Goal: Check status: Check status

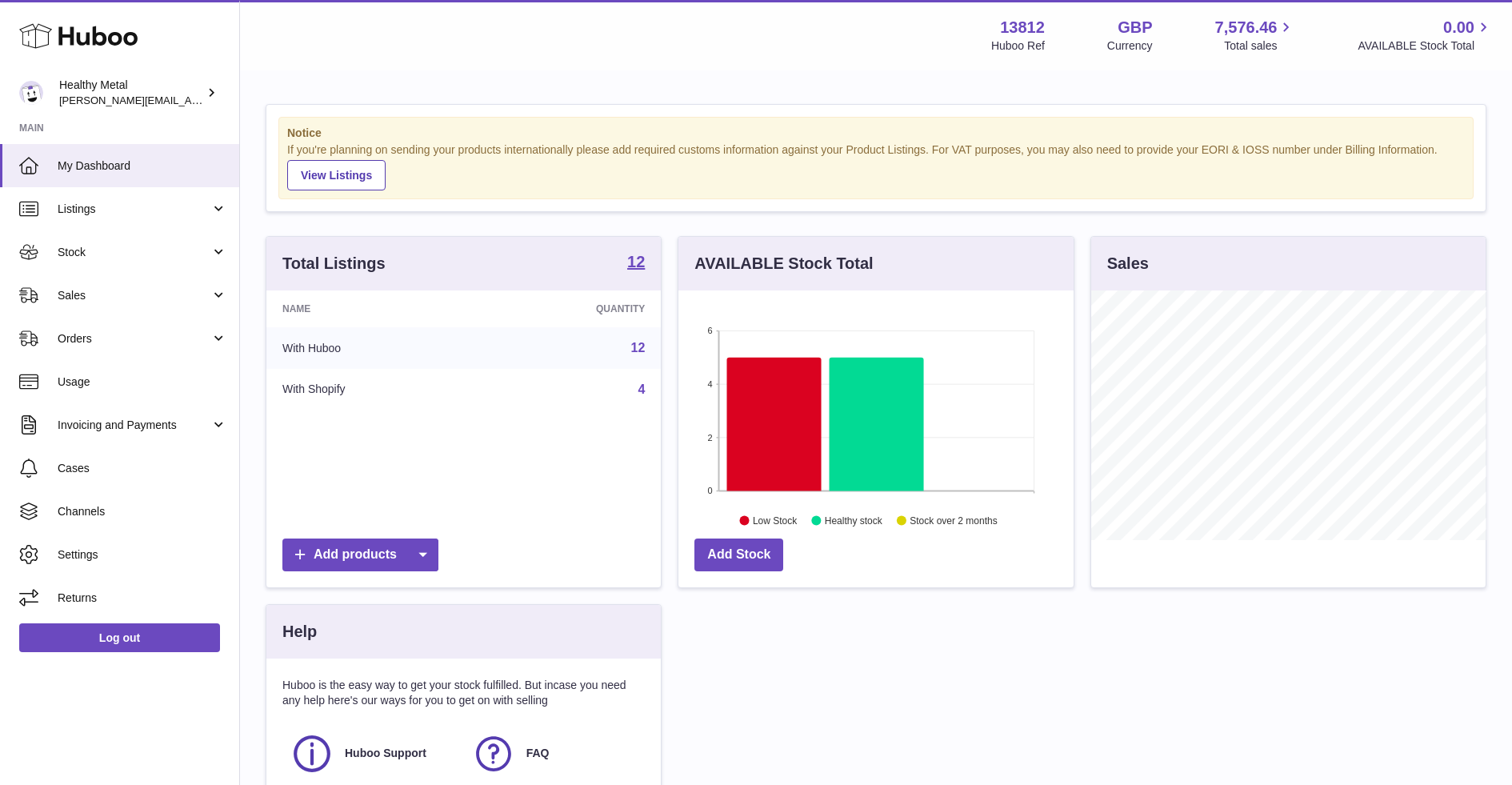
scroll to position [249, 394]
click at [103, 158] on span "My Dashboard" at bounding box center [142, 166] width 170 height 15
click at [154, 262] on link "Stock" at bounding box center [119, 252] width 239 height 44
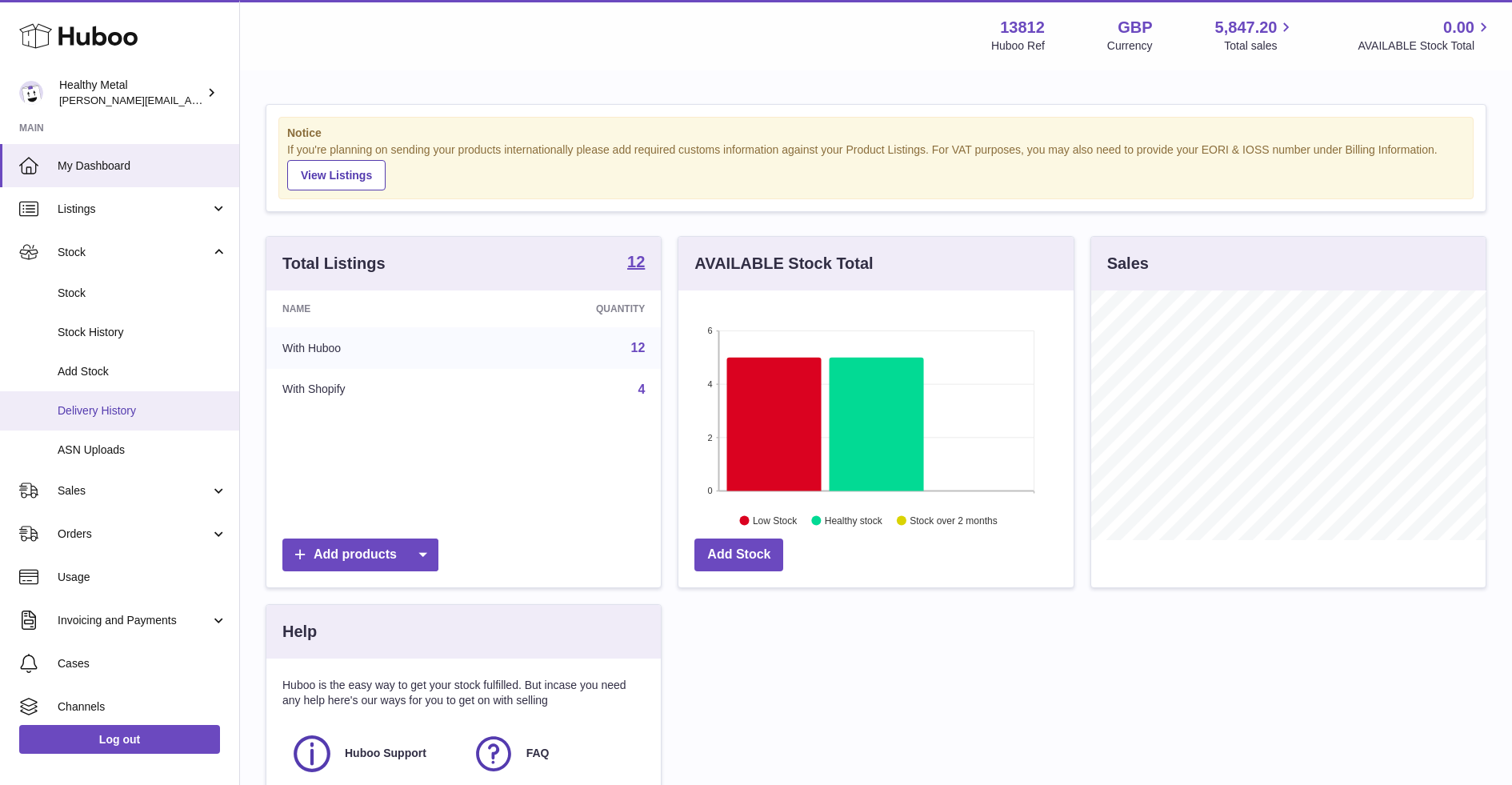
click at [137, 414] on span "Delivery History" at bounding box center [142, 411] width 170 height 15
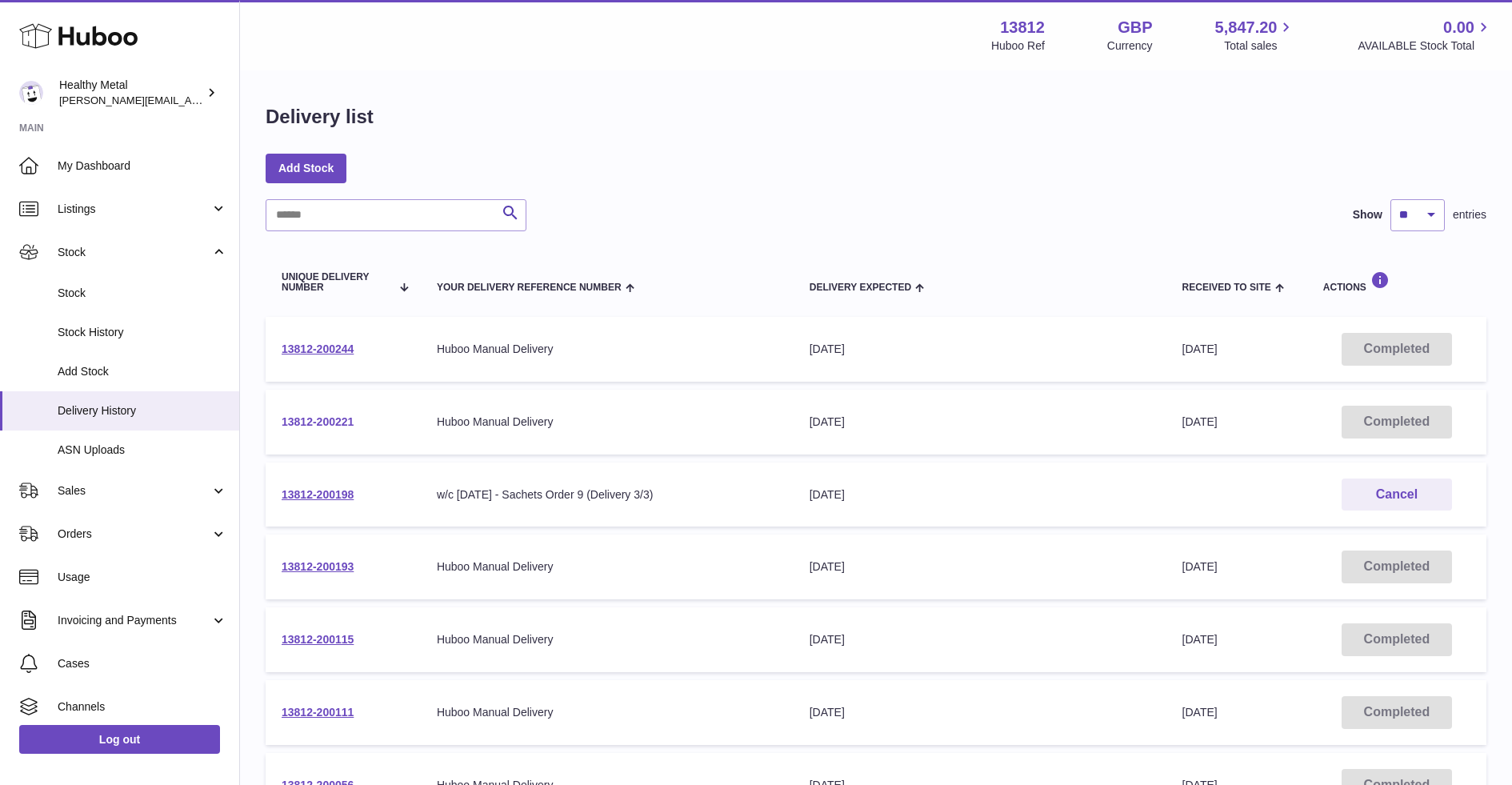
click at [326, 424] on link "13812-200221" at bounding box center [318, 422] width 72 height 13
click at [323, 355] on link "13812-200244" at bounding box center [318, 349] width 72 height 13
click at [325, 501] on td "13812-200198" at bounding box center [343, 495] width 155 height 64
click at [330, 496] on link "13812-200198" at bounding box center [318, 495] width 72 height 13
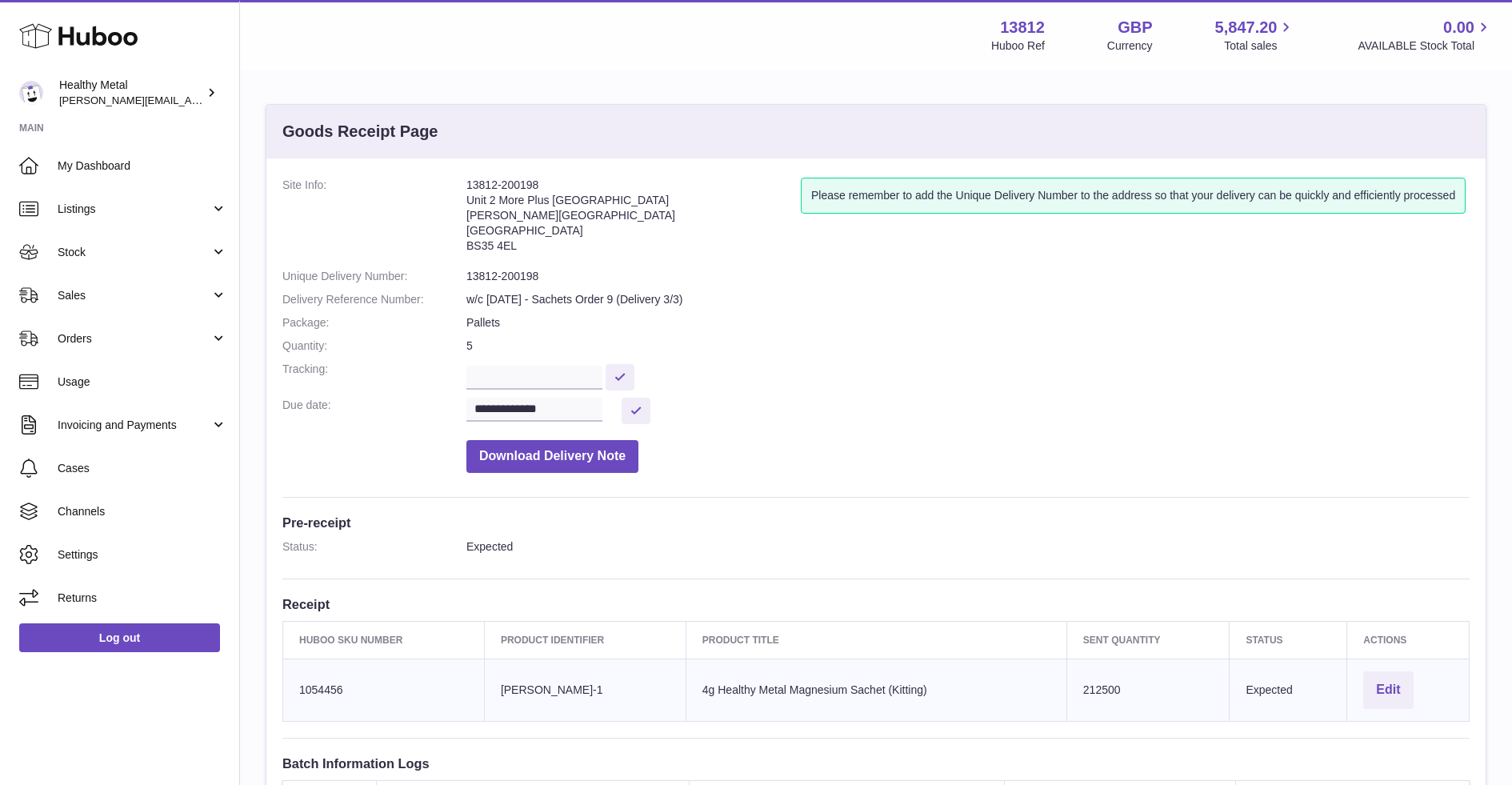
click at [318, 685] on td "Huboo SKU Number 1054456" at bounding box center [384, 690] width 202 height 63
click at [577, 231] on address "13812-200198 Unit 2 More Plus Central Park Hudson Ave Severn Beach BS35 4EL" at bounding box center [633, 219] width 335 height 83
drag, startPoint x: 553, startPoint y: 244, endPoint x: 465, endPoint y: 187, distance: 104.8
click at [466, 187] on address "13812-200198 Unit 2 More Plus Central Park Hudson Ave Severn Beach BS35 4EL" at bounding box center [633, 219] width 335 height 83
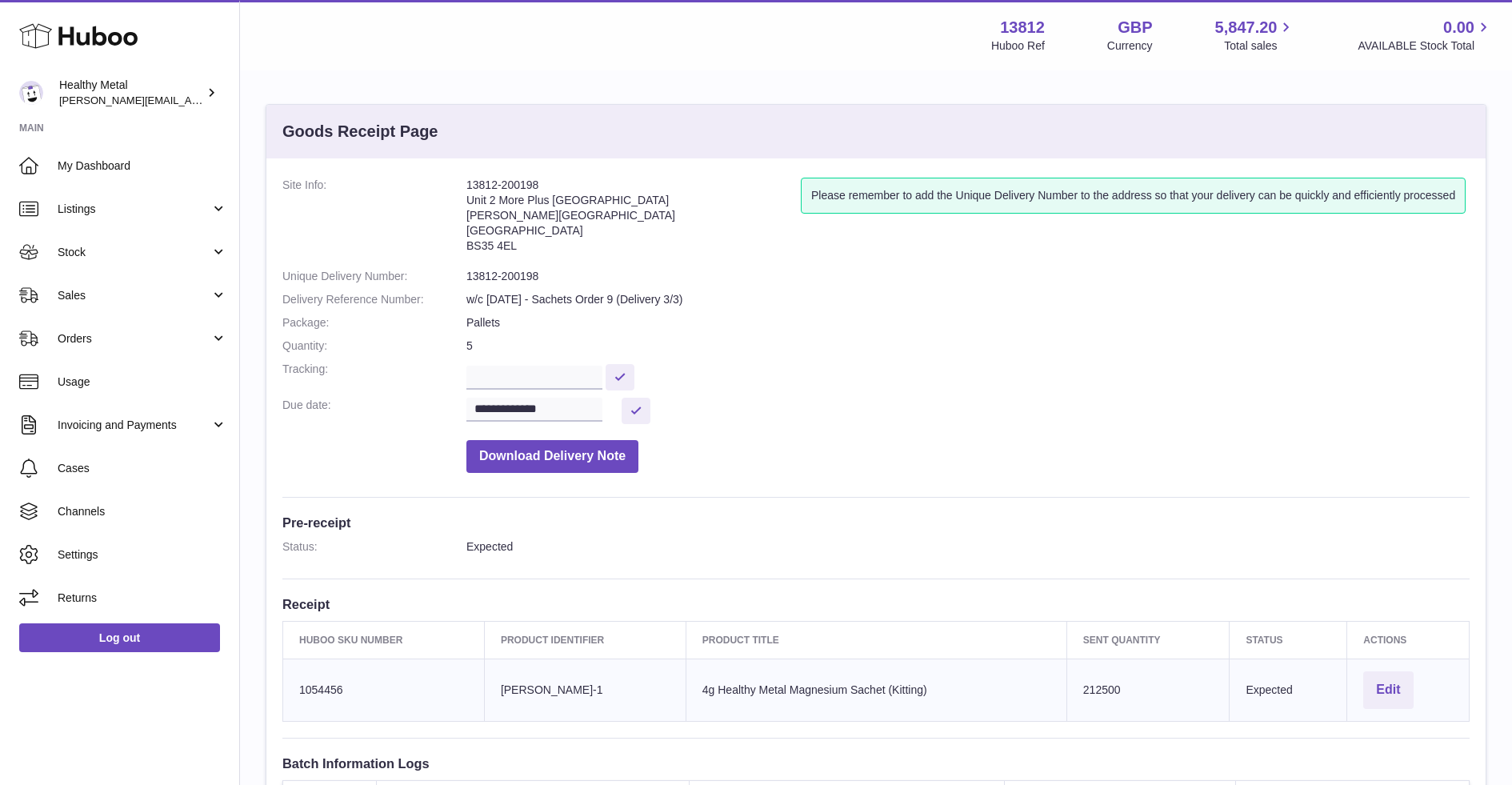
copy address "13812-200198 Unit 2 More Plus Central Park Hudson Ave Severn Beach BS35 4EL"
click at [489, 198] on address "13812-200198 Unit 2 More Plus Central Park Hudson Ave Severn Beach BS35 4EL" at bounding box center [633, 219] width 335 height 83
drag, startPoint x: 527, startPoint y: 185, endPoint x: 469, endPoint y: 185, distance: 58.0
click at [469, 185] on address "13812-200198 Unit 2 More Plus Central Park Hudson Ave Severn Beach BS35 4EL" at bounding box center [633, 219] width 335 height 83
copy address "13812-200198"
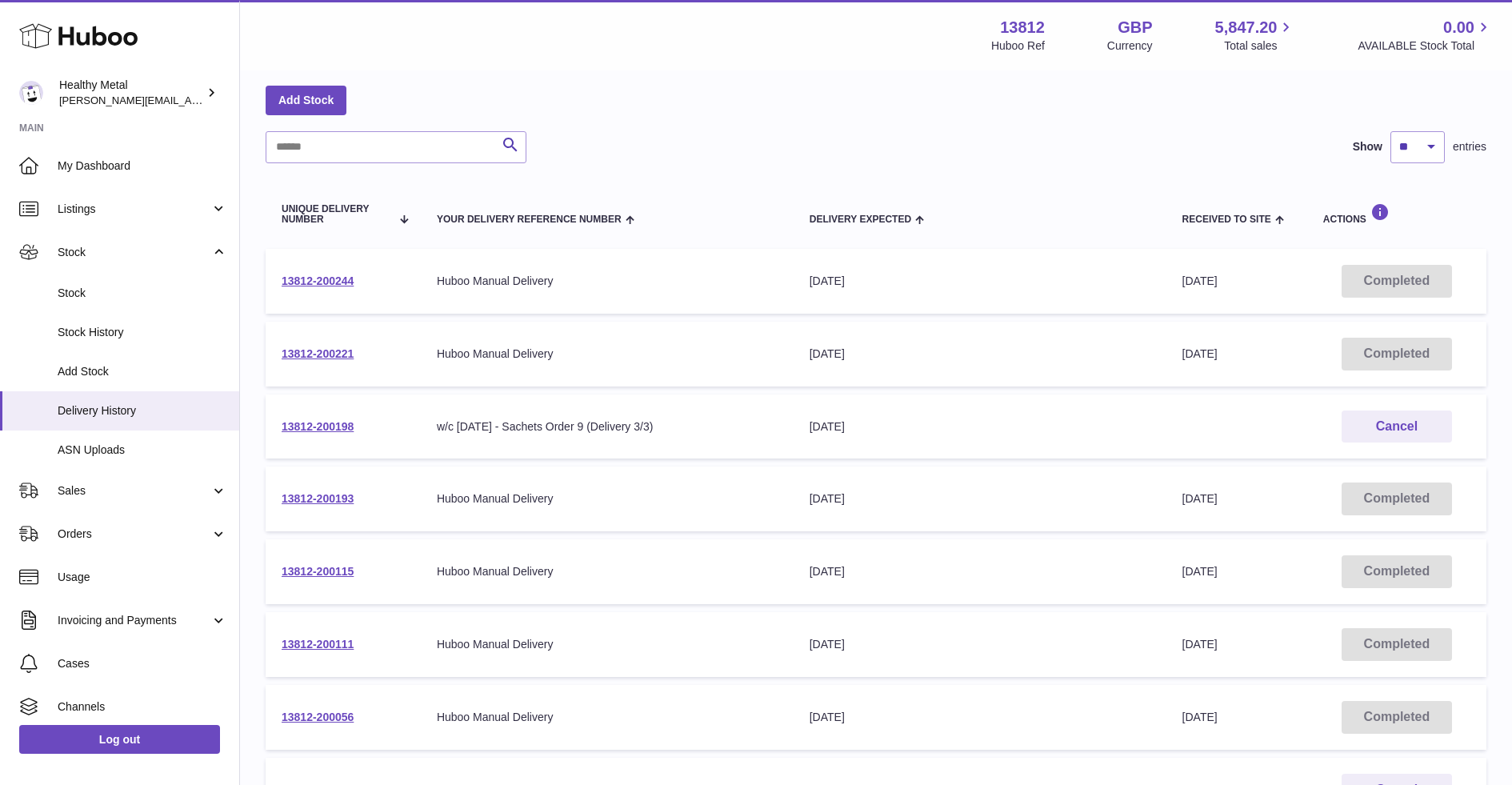
scroll to position [69, 0]
click at [134, 254] on span "Stock" at bounding box center [134, 252] width 153 height 15
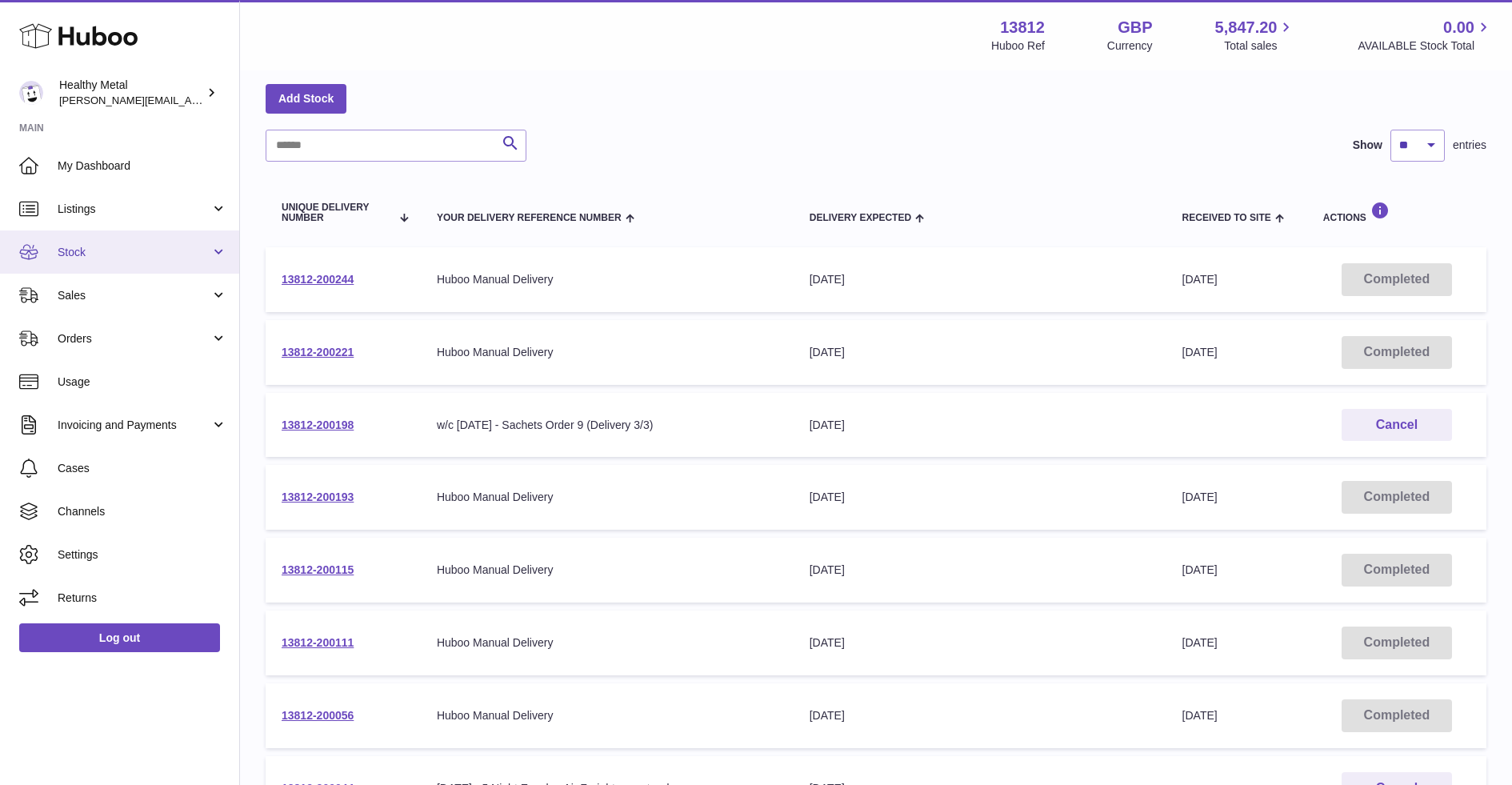
click at [137, 248] on span "Stock" at bounding box center [134, 252] width 153 height 15
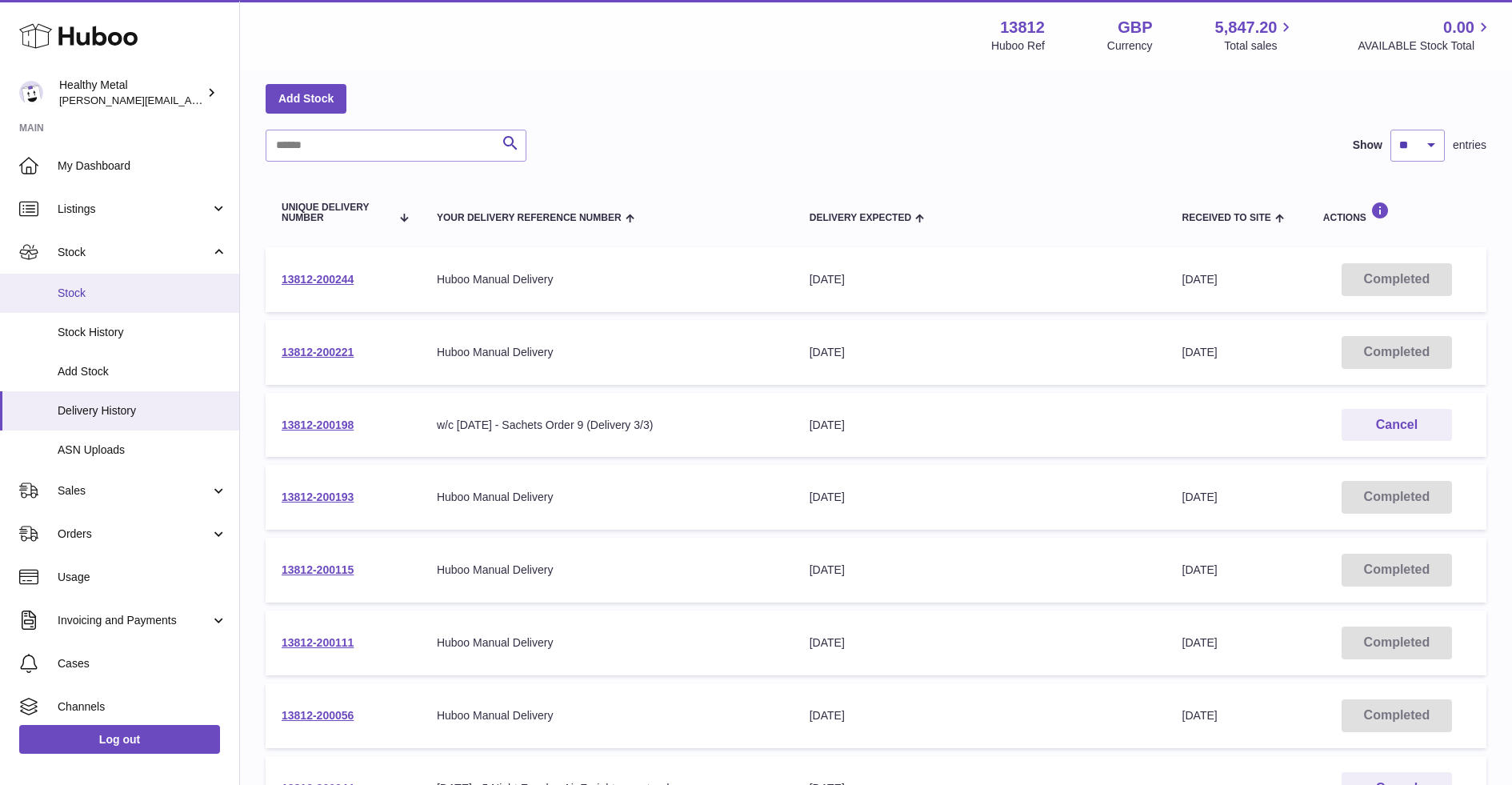
click at [91, 290] on span "Stock" at bounding box center [142, 293] width 170 height 15
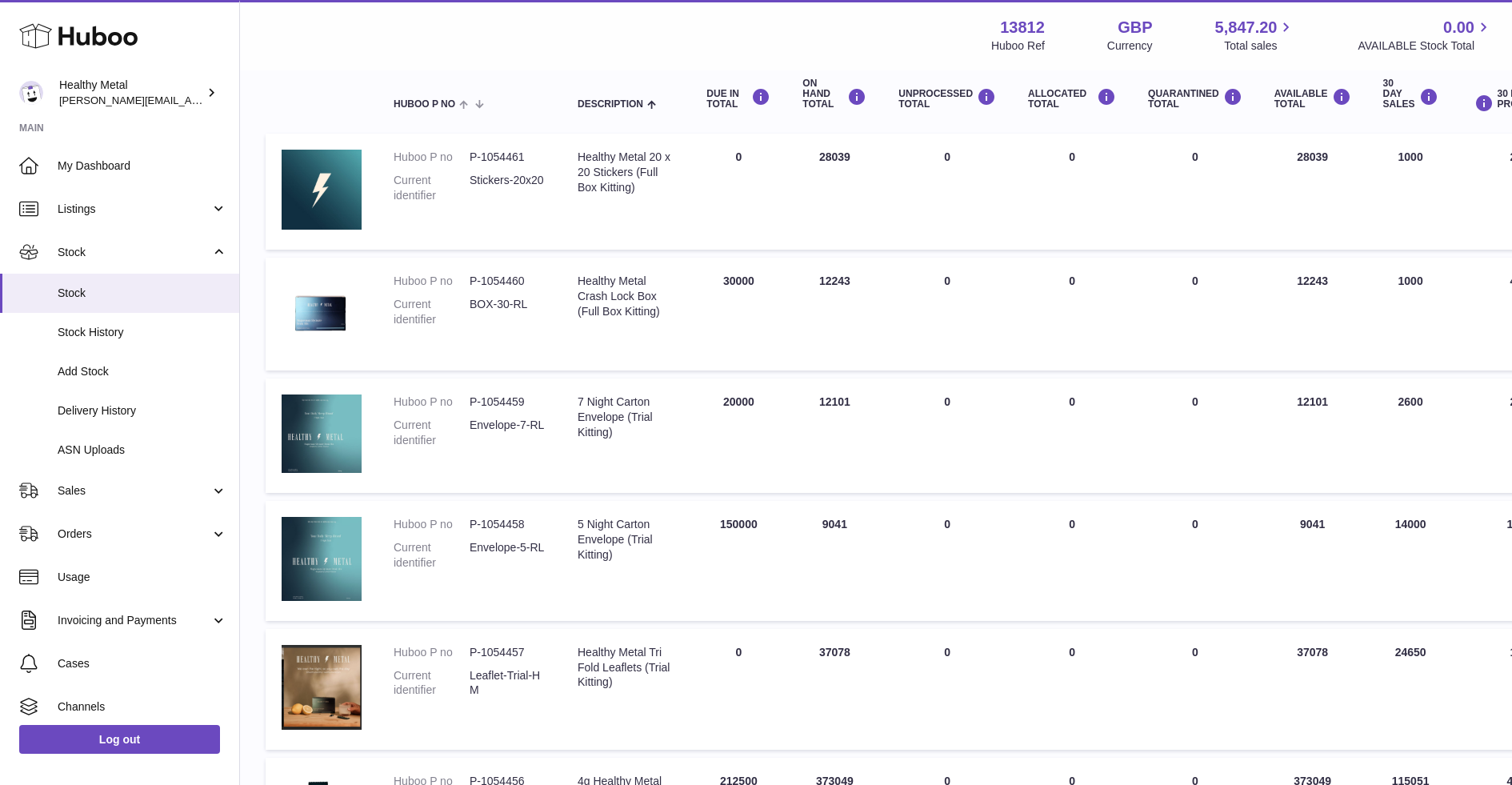
scroll to position [181, 0]
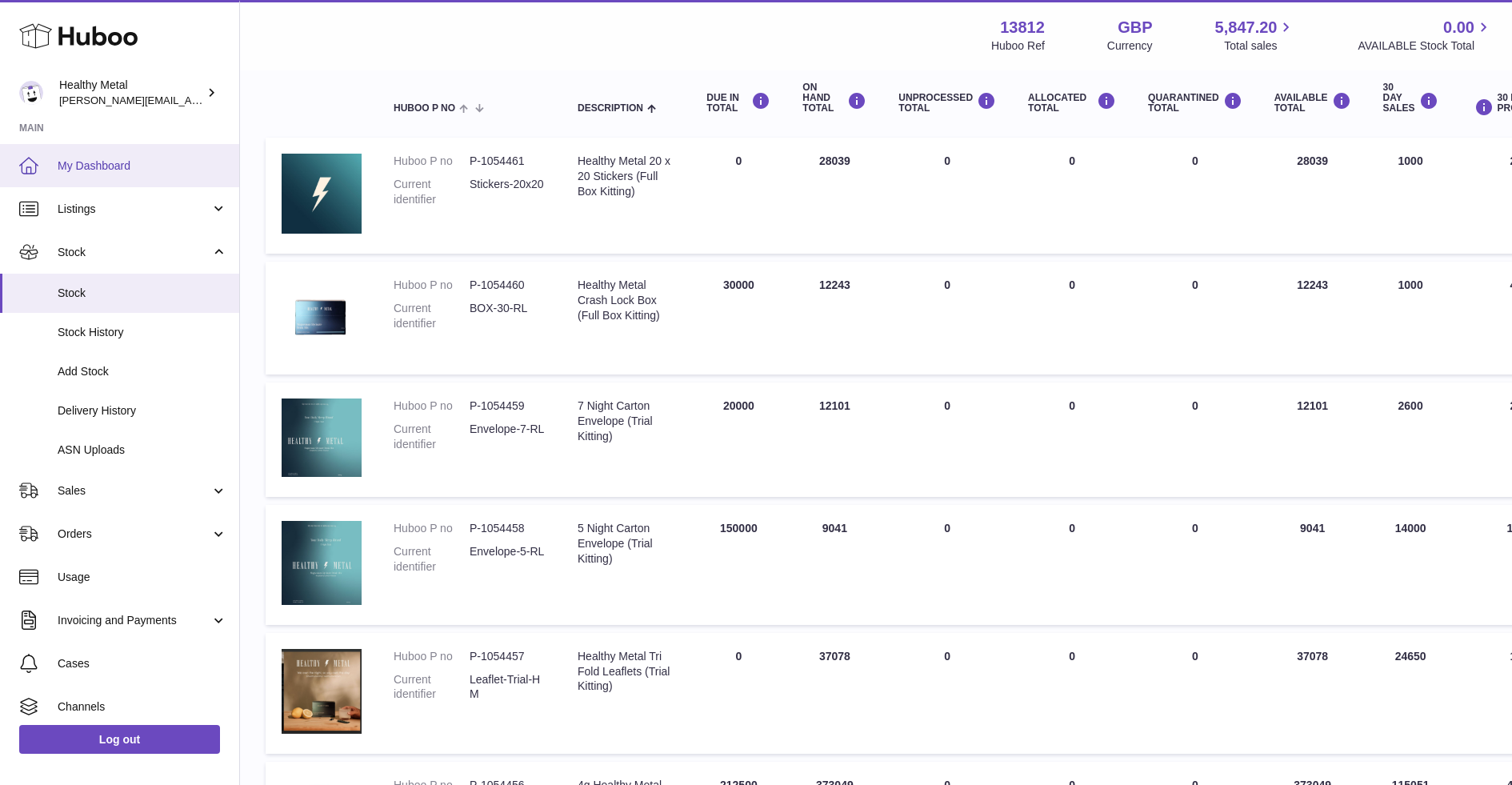
click at [173, 169] on span "My Dashboard" at bounding box center [142, 166] width 170 height 15
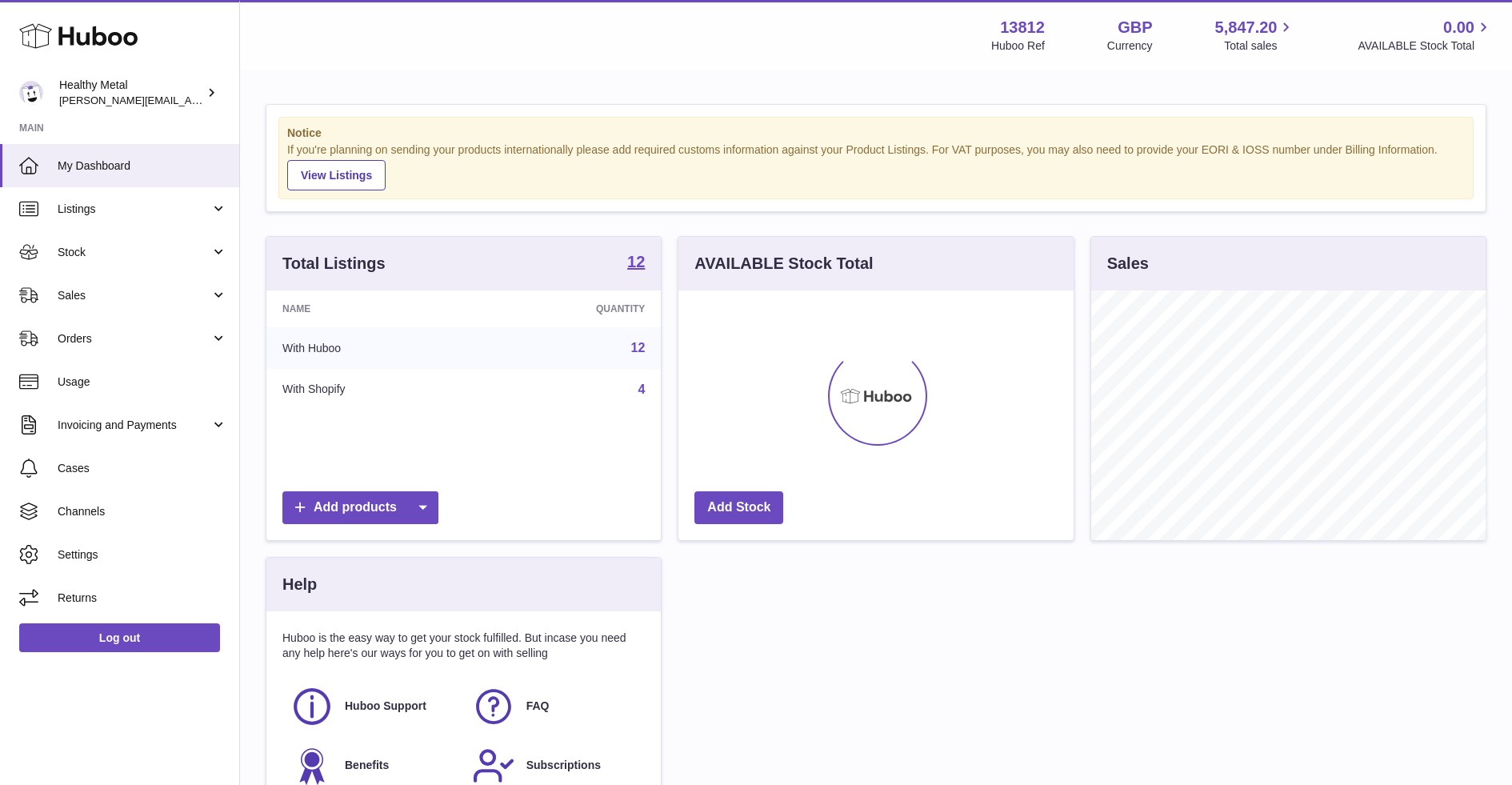
scroll to position [249, 394]
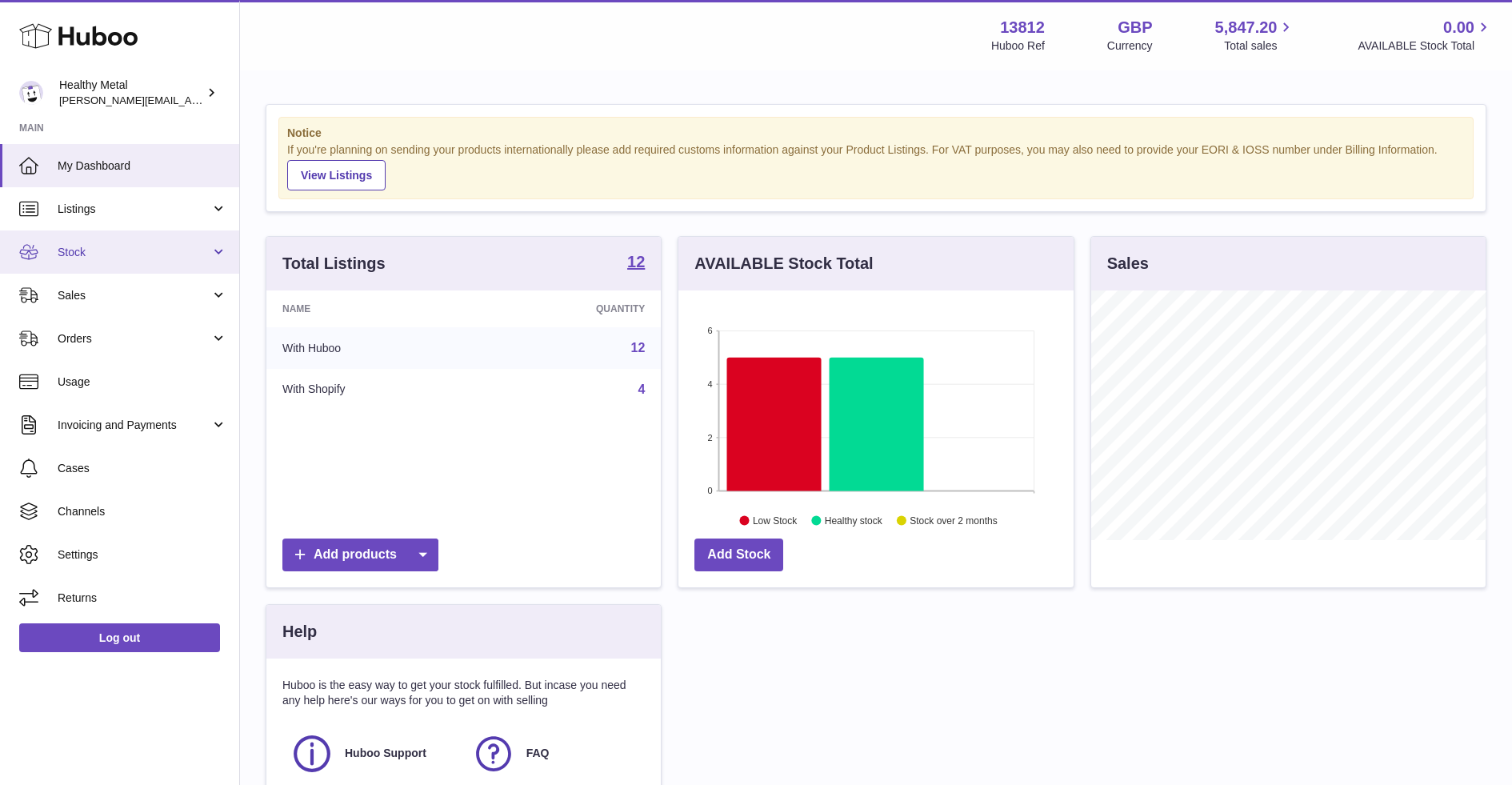
click at [141, 268] on link "Stock" at bounding box center [119, 252] width 239 height 44
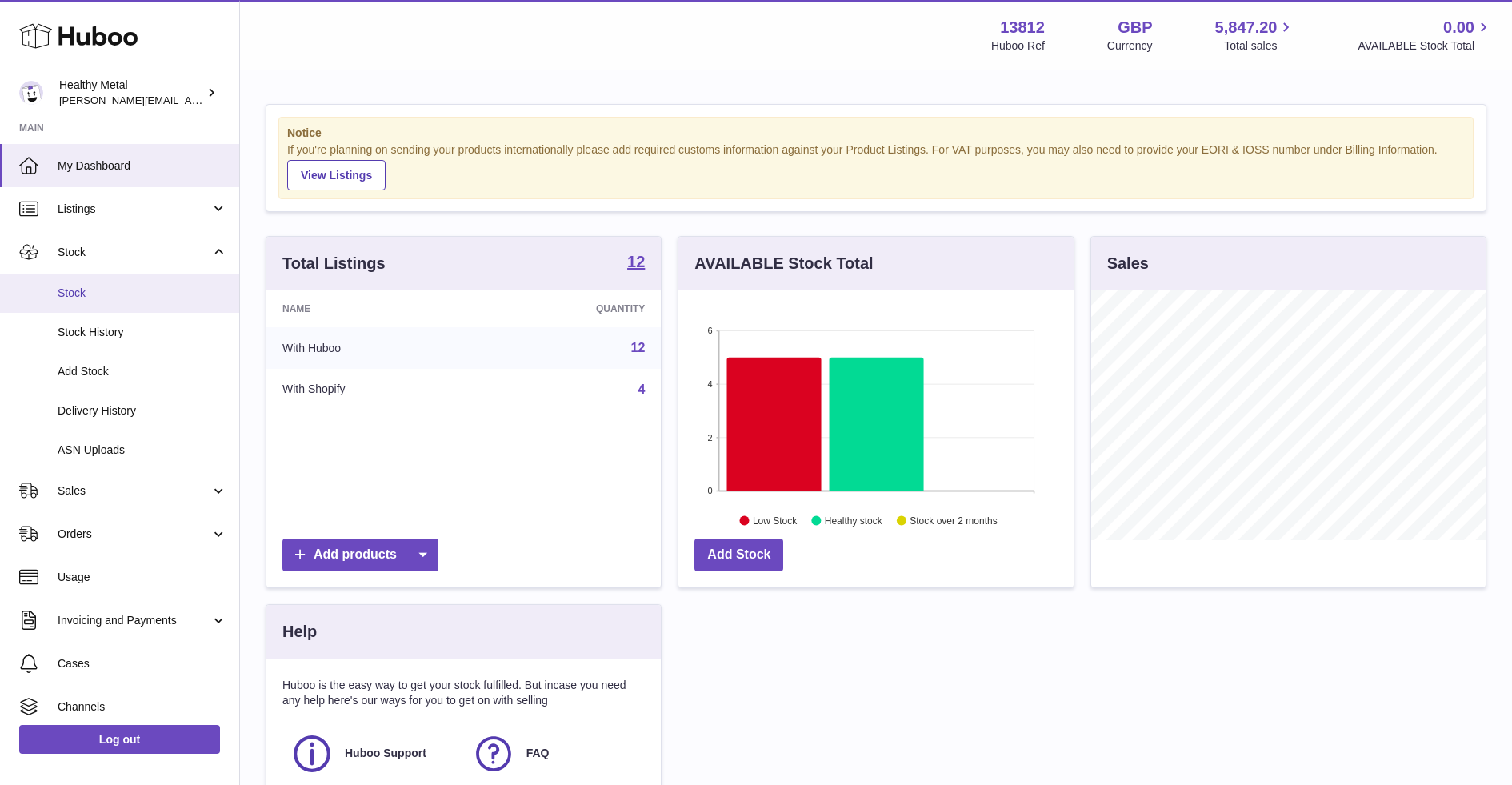
click at [107, 300] on span "Stock" at bounding box center [142, 293] width 170 height 15
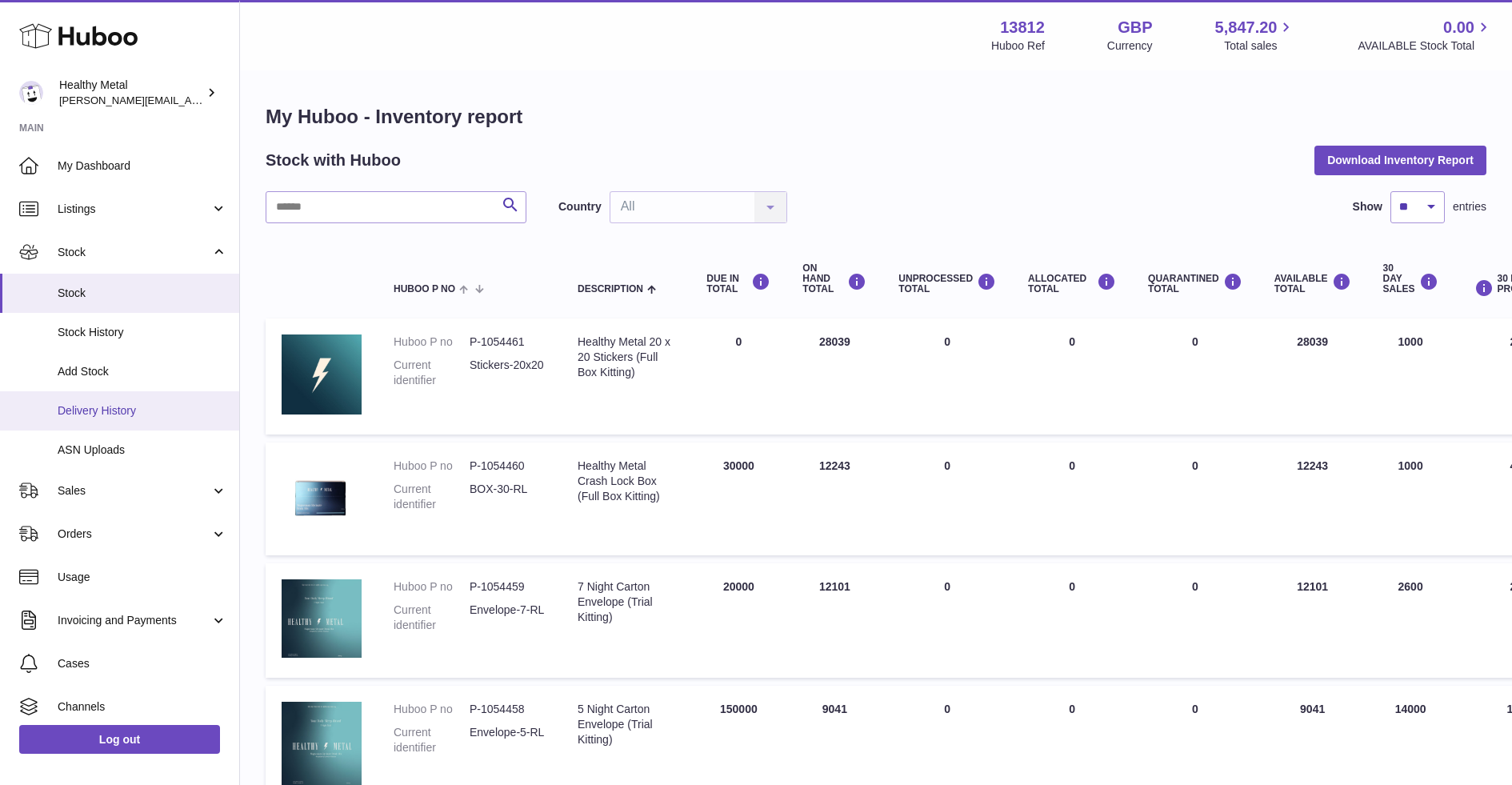
click at [100, 411] on span "Delivery History" at bounding box center [142, 411] width 170 height 15
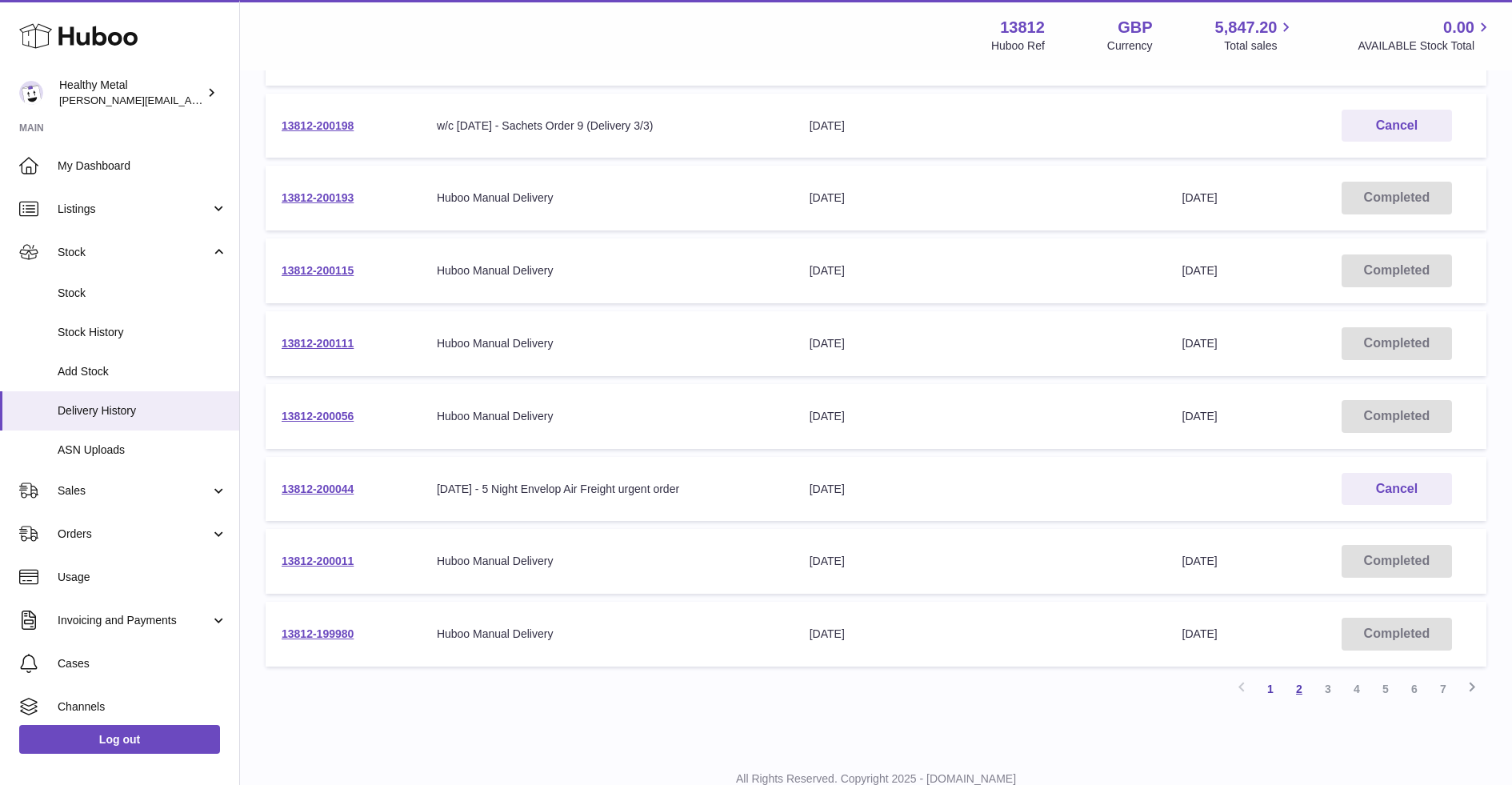
click at [1296, 684] on link "2" at bounding box center [1300, 689] width 28 height 28
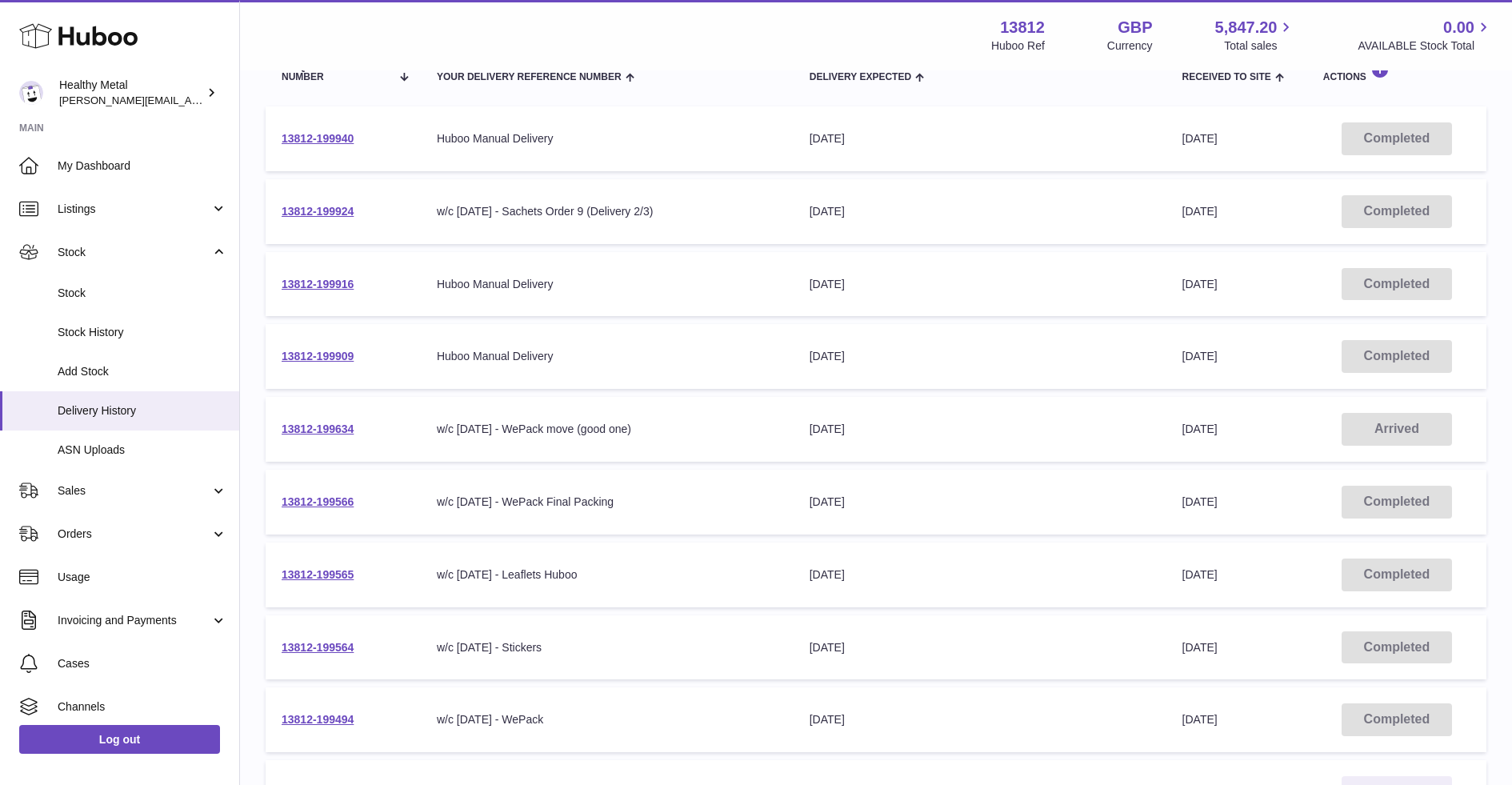
scroll to position [217, 0]
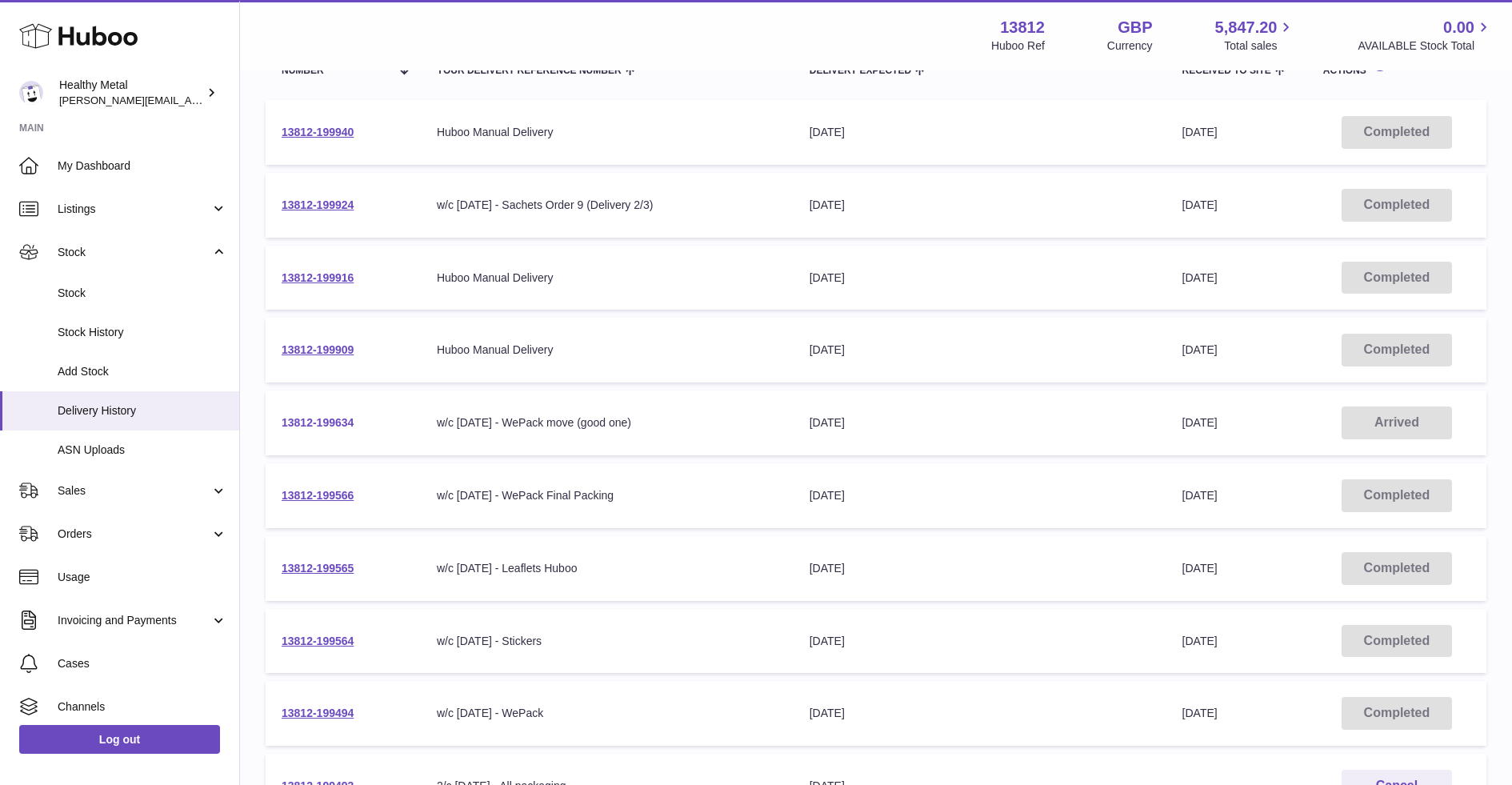
drag, startPoint x: 364, startPoint y: 426, endPoint x: 281, endPoint y: 426, distance: 83.0
click at [281, 426] on td "13812-199634" at bounding box center [343, 423] width 155 height 64
copy link "13812-199634"
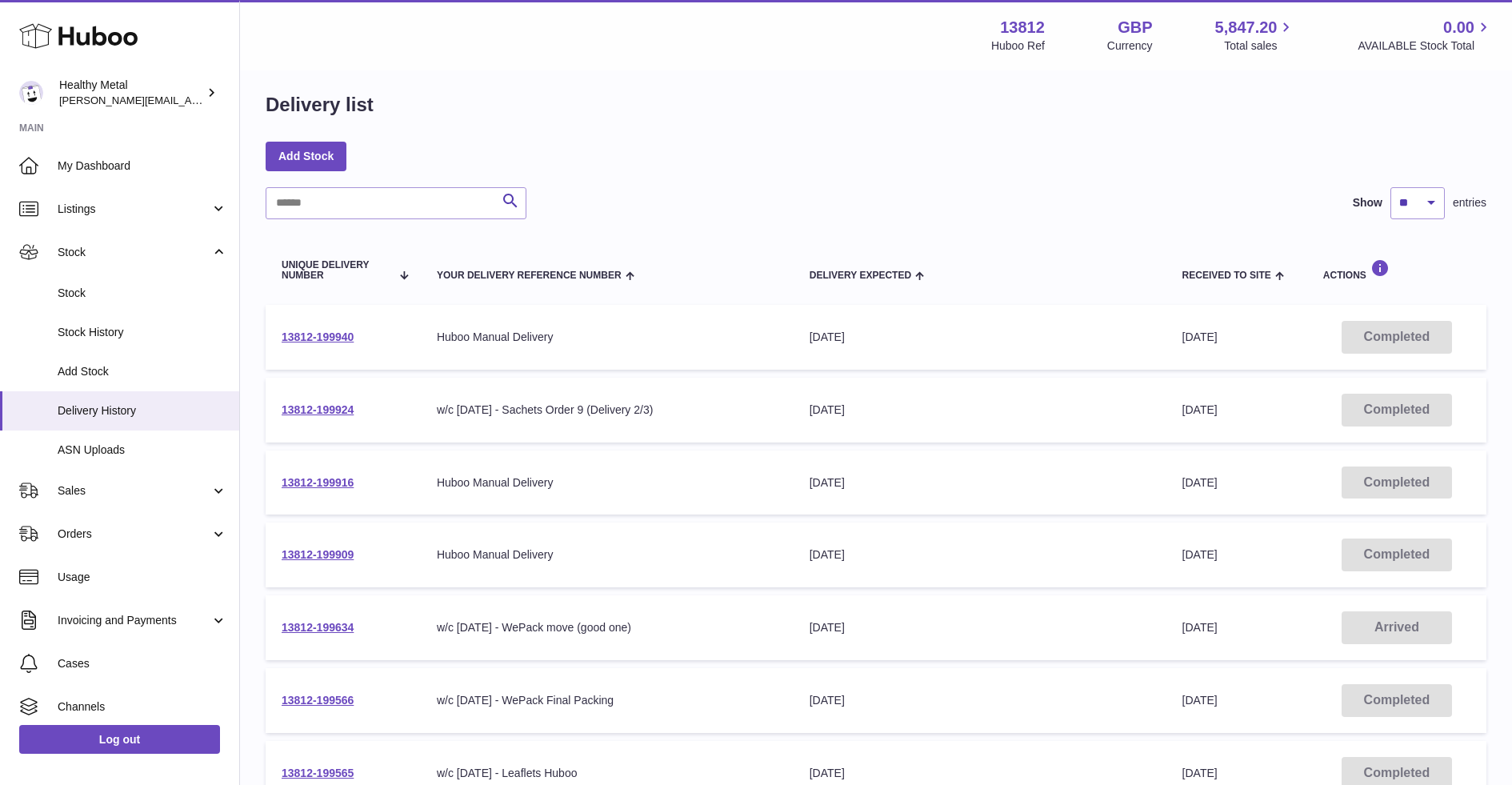
scroll to position [425, 0]
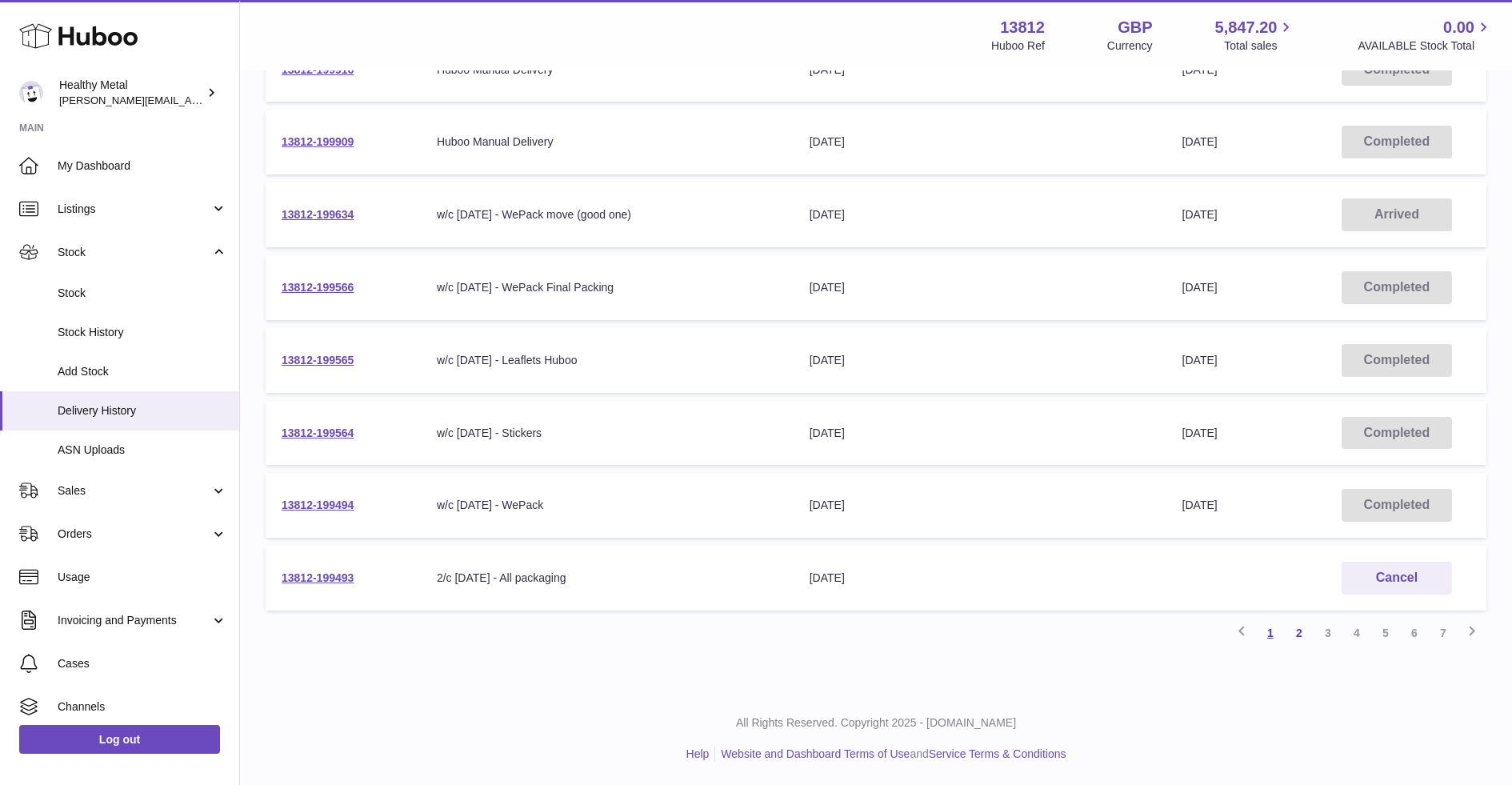
click at [1277, 631] on link "1" at bounding box center [1270, 633] width 28 height 28
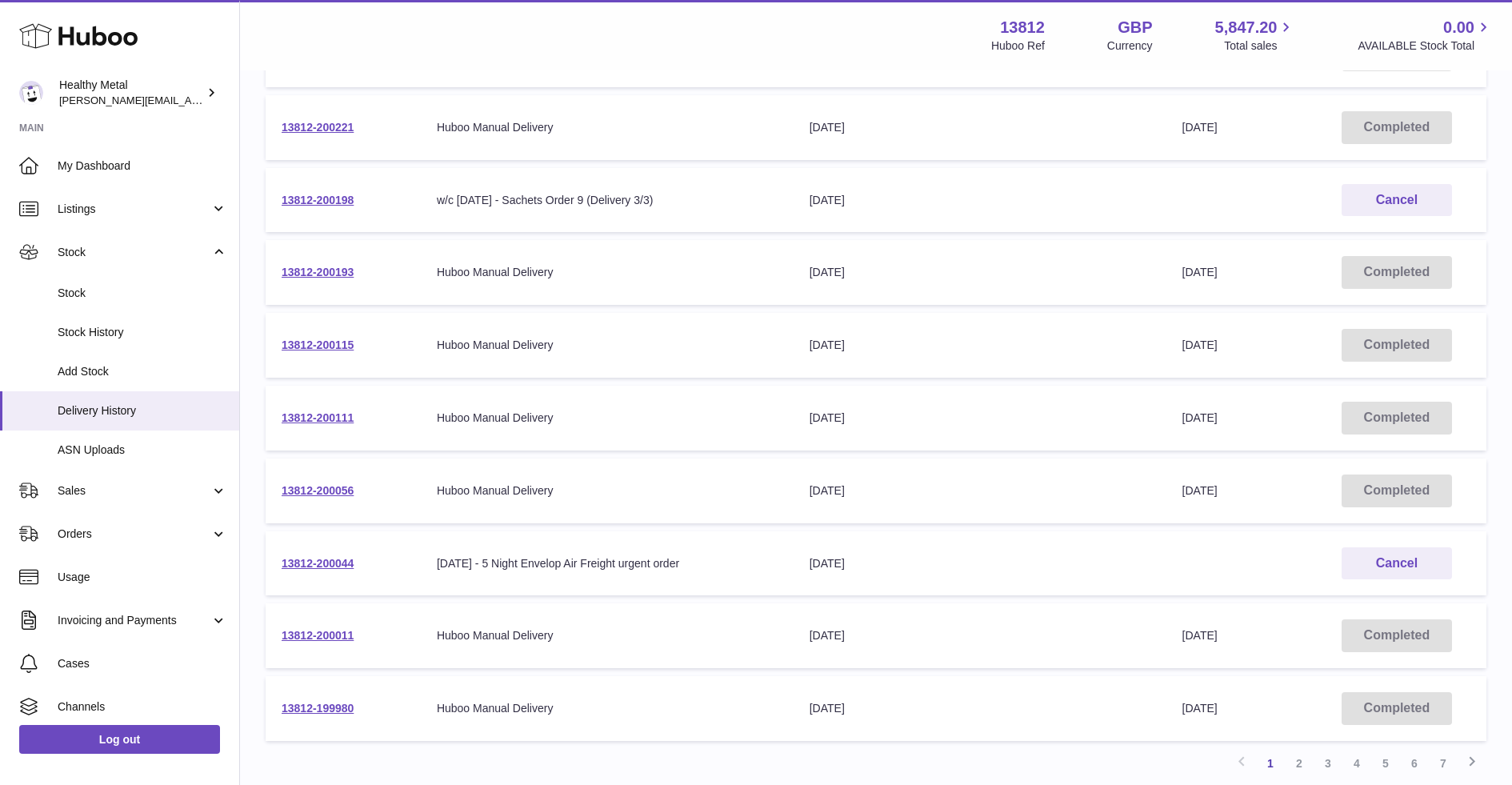
scroll to position [361, 0]
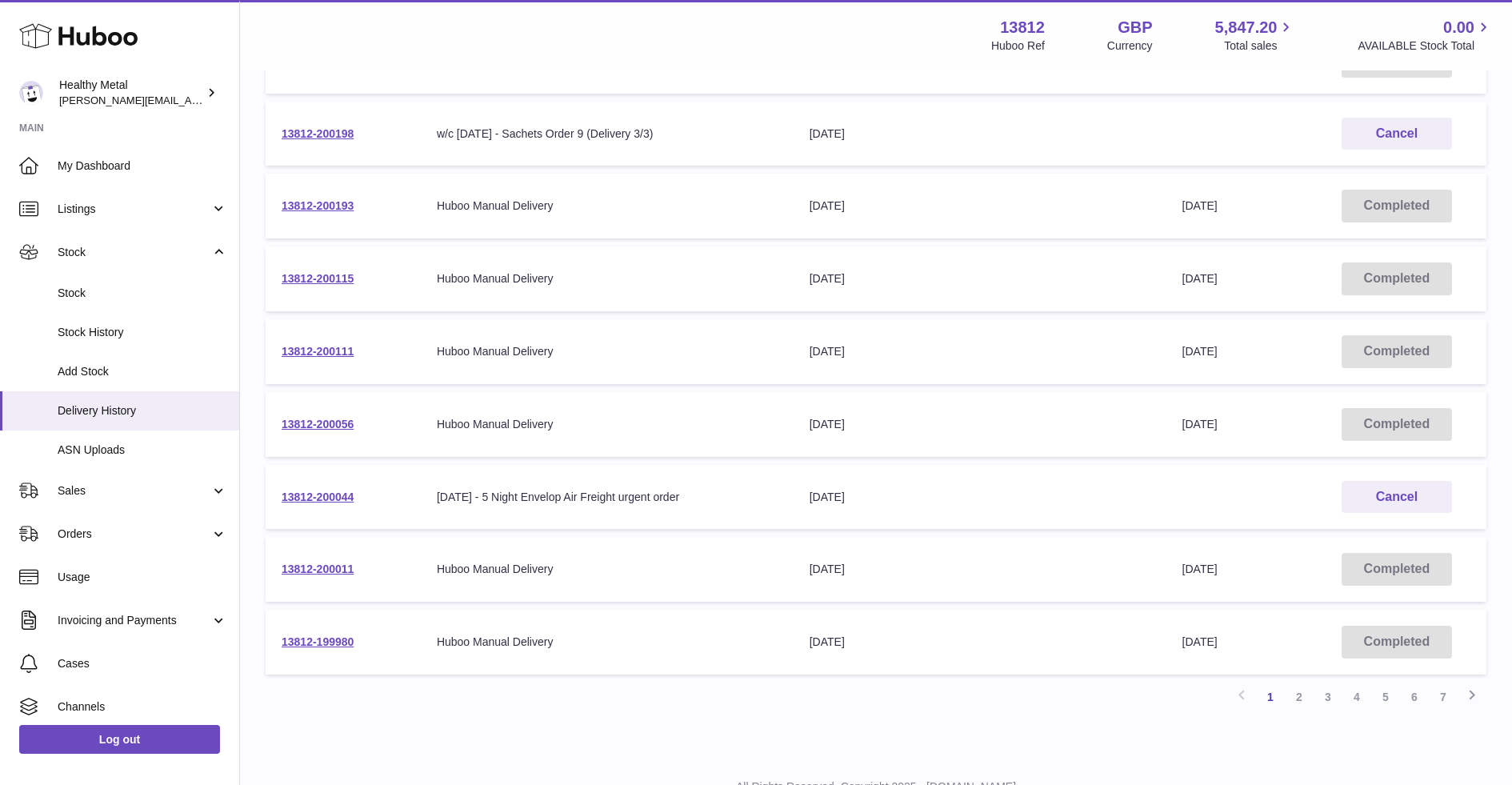
drag, startPoint x: 375, startPoint y: 500, endPoint x: 273, endPoint y: 499, distance: 102.0
click at [273, 499] on td "13812-200044" at bounding box center [343, 497] width 155 height 64
copy link "13812-200044"
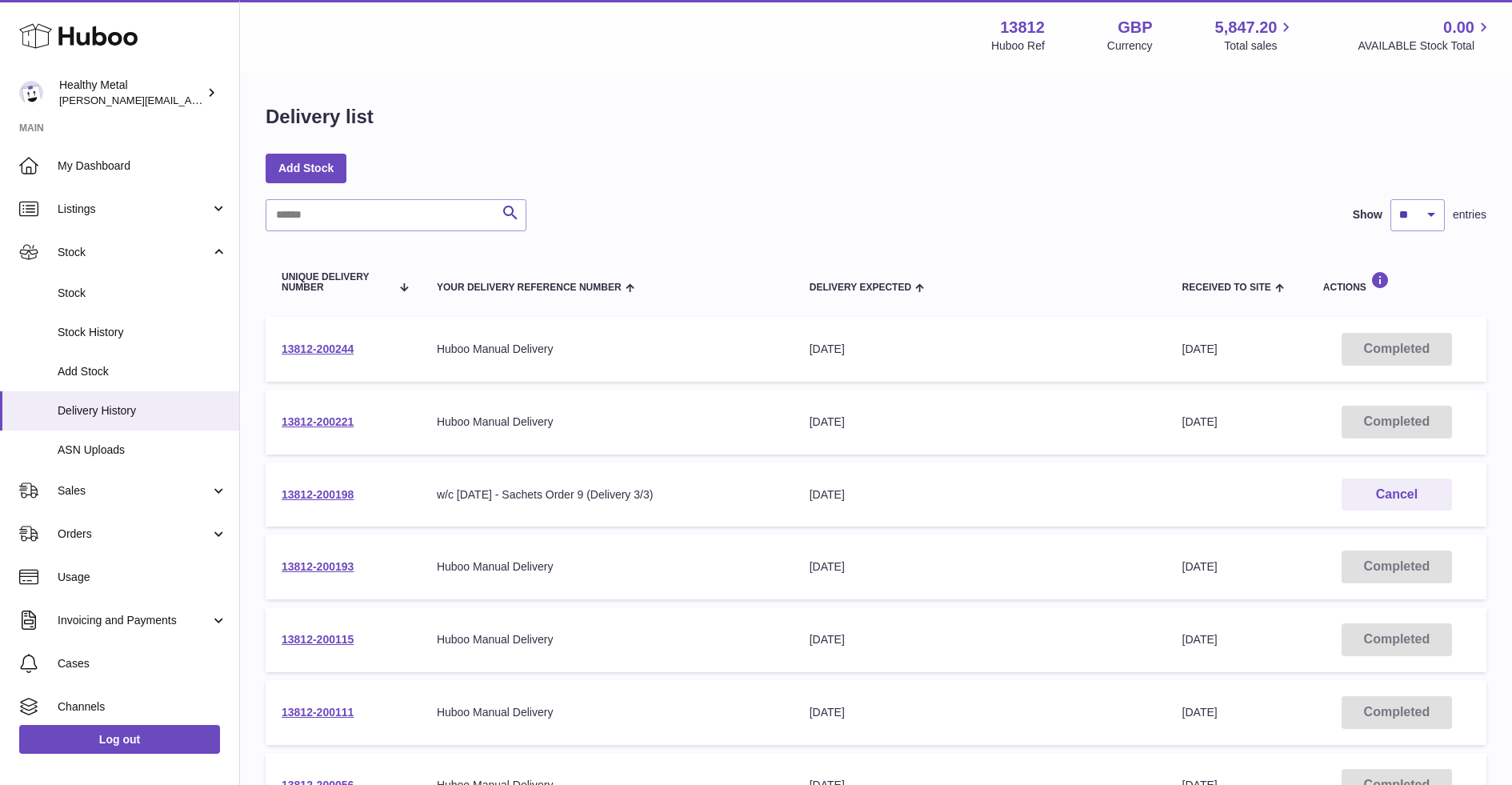
drag, startPoint x: 383, startPoint y: 496, endPoint x: 280, endPoint y: 498, distance: 103.0
click at [280, 498] on td "13812-200198" at bounding box center [343, 495] width 155 height 64
copy link "13812-200198"
click at [598, 366] on td "Your Delivery Reference Number Huboo Manual Delivery" at bounding box center [607, 349] width 373 height 64
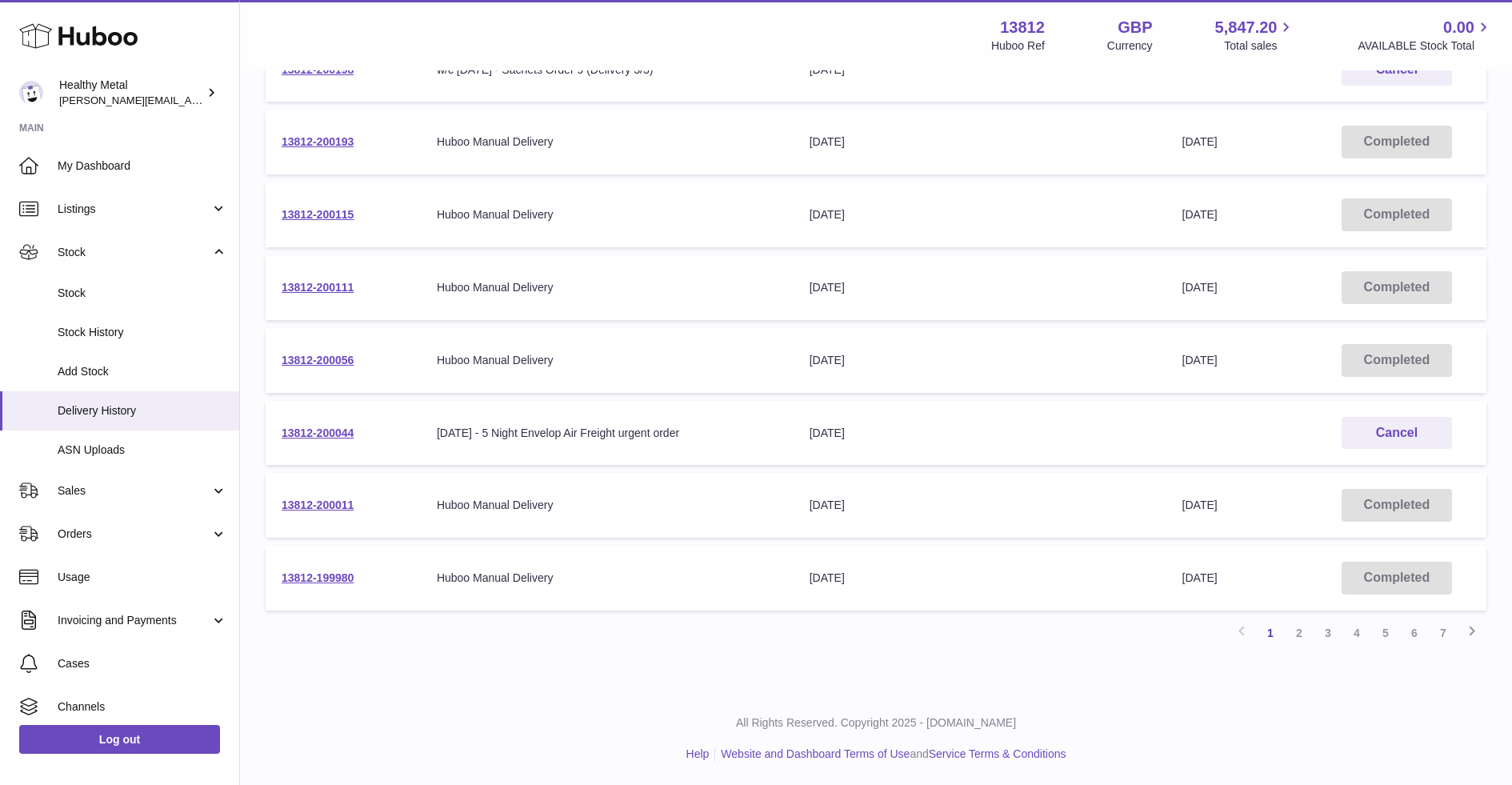
scroll to position [415, 0]
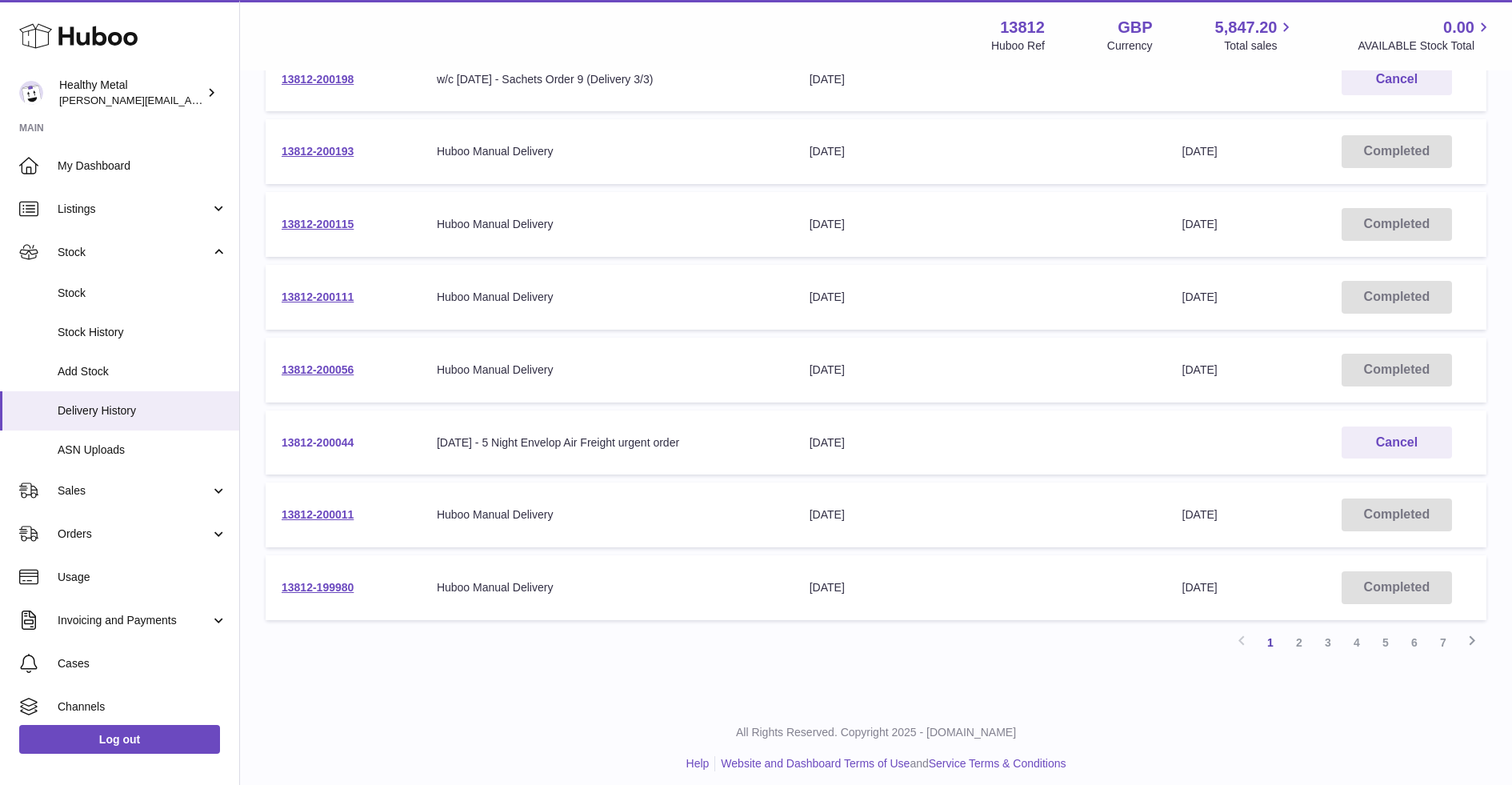
drag, startPoint x: 388, startPoint y: 444, endPoint x: 282, endPoint y: 445, distance: 106.0
click at [282, 445] on td "13812-200044" at bounding box center [343, 443] width 155 height 64
copy link "13812-200044"
click at [322, 449] on td "13812-200044" at bounding box center [343, 443] width 155 height 64
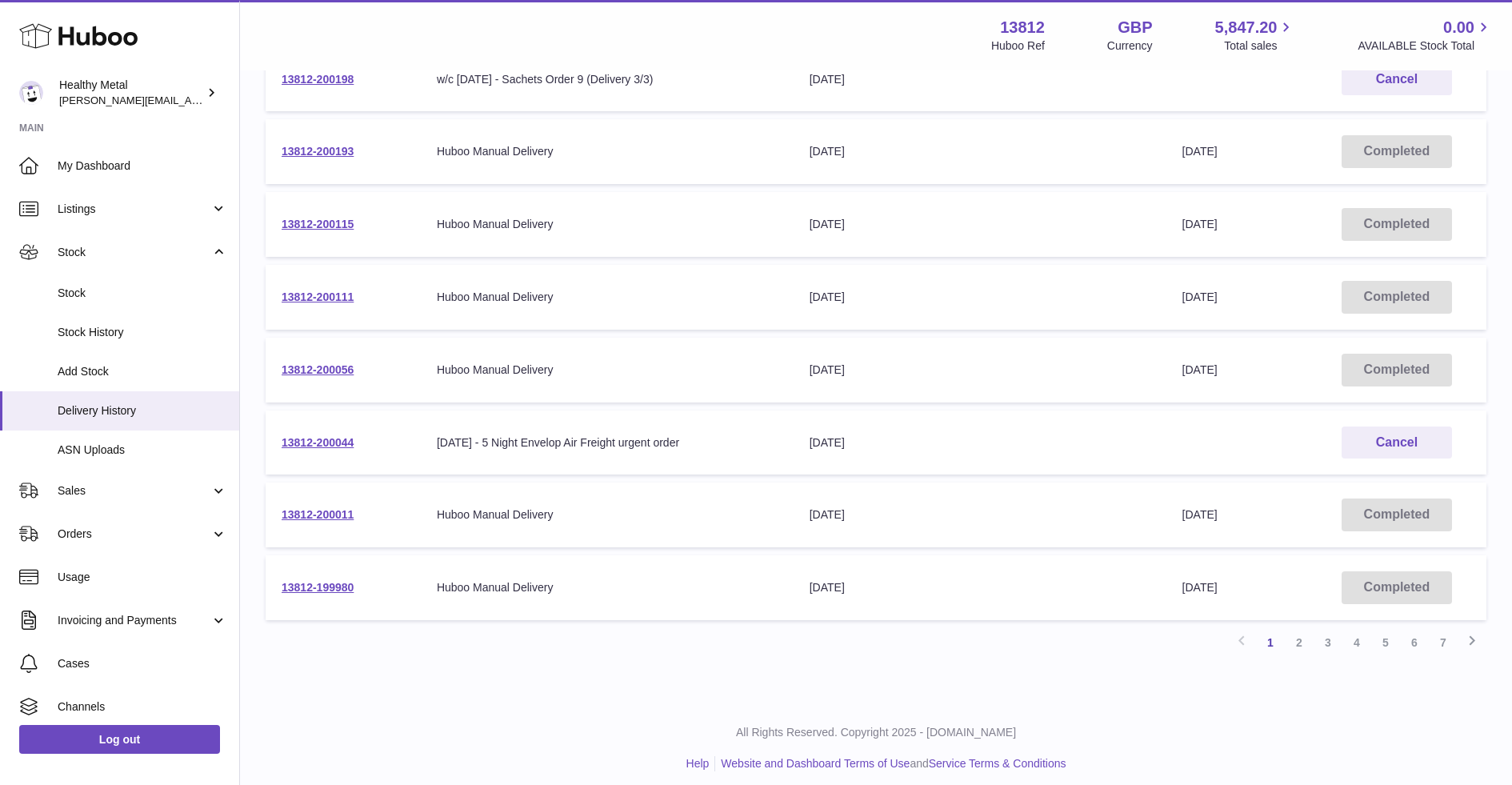
click at [328, 449] on td "13812-200044" at bounding box center [343, 443] width 155 height 64
click at [337, 444] on link "13812-200044" at bounding box center [318, 443] width 72 height 13
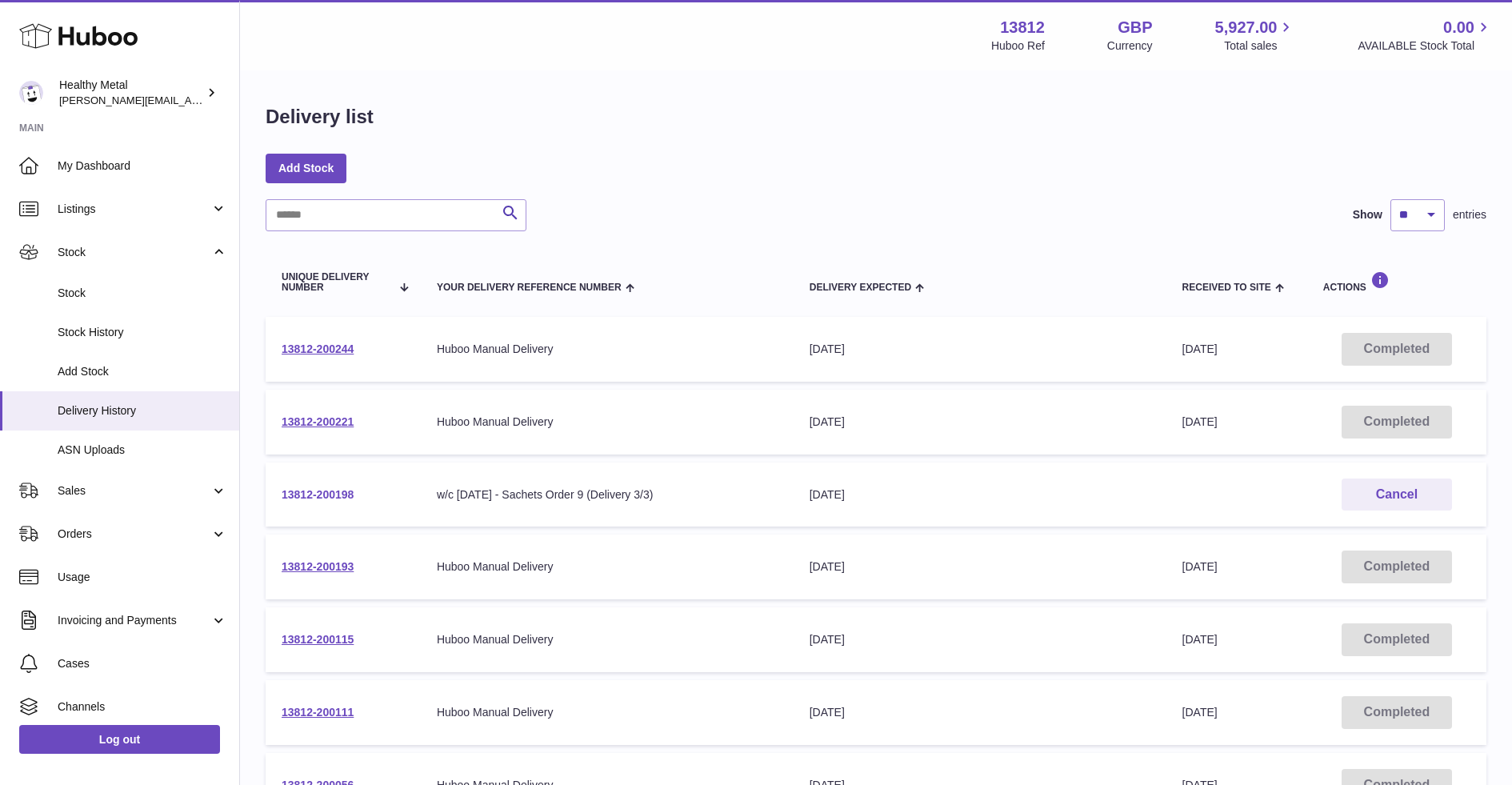
click at [319, 489] on link "13812-200198" at bounding box center [318, 495] width 72 height 13
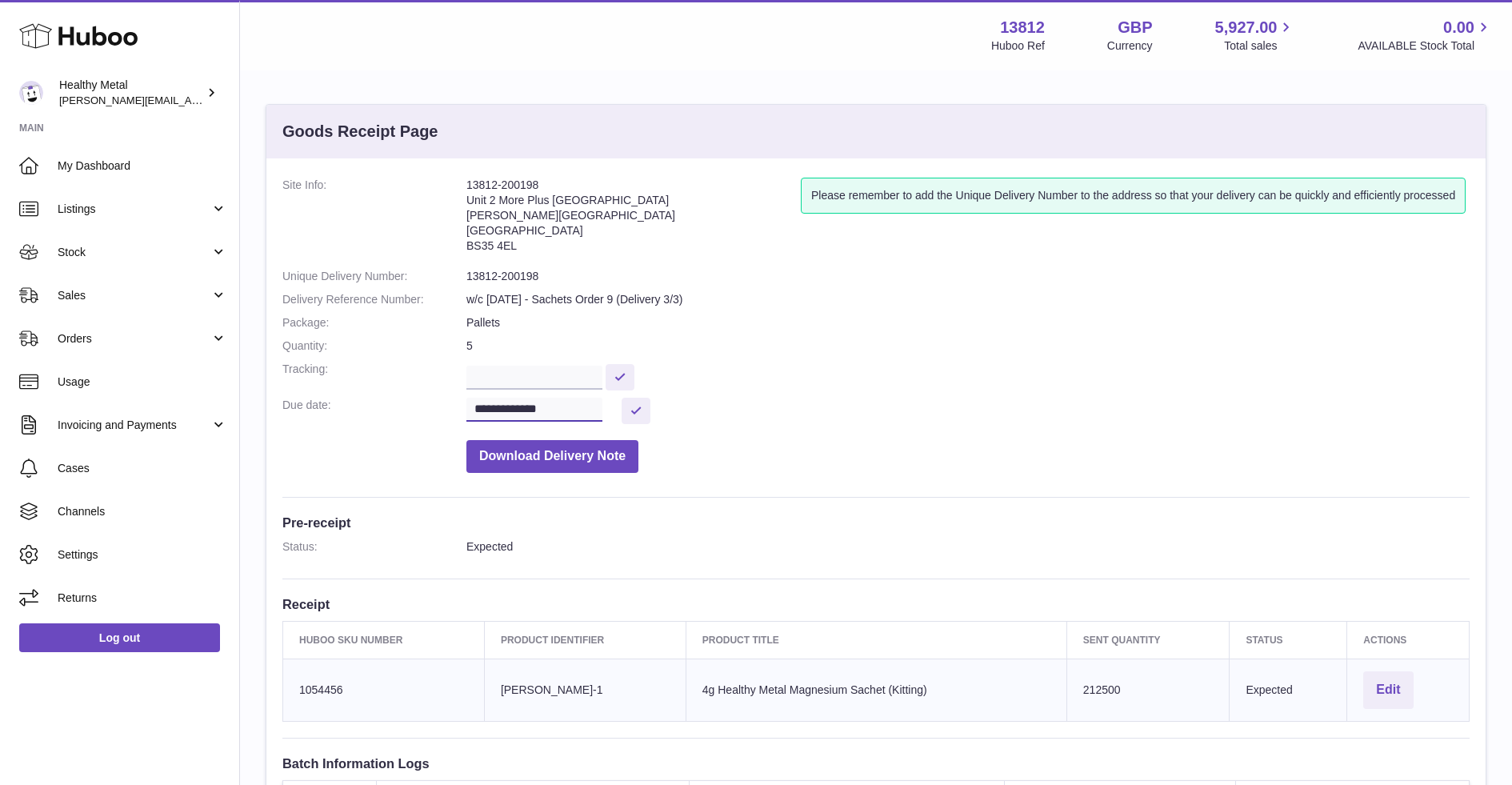
click at [603, 414] on input "**********" at bounding box center [535, 410] width 137 height 24
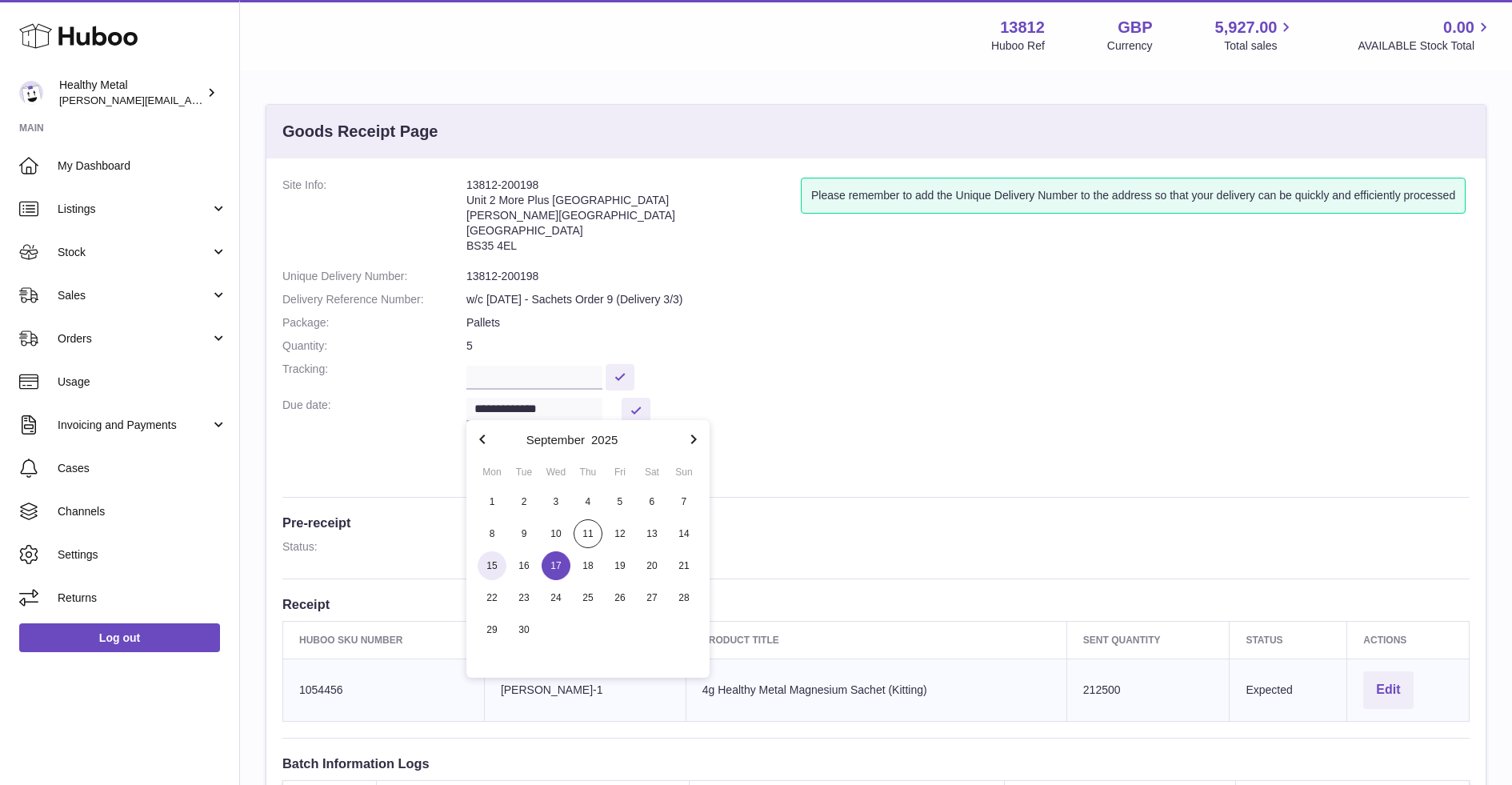
click at [501, 571] on span "15" at bounding box center [492, 566] width 28 height 28
type input "**********"
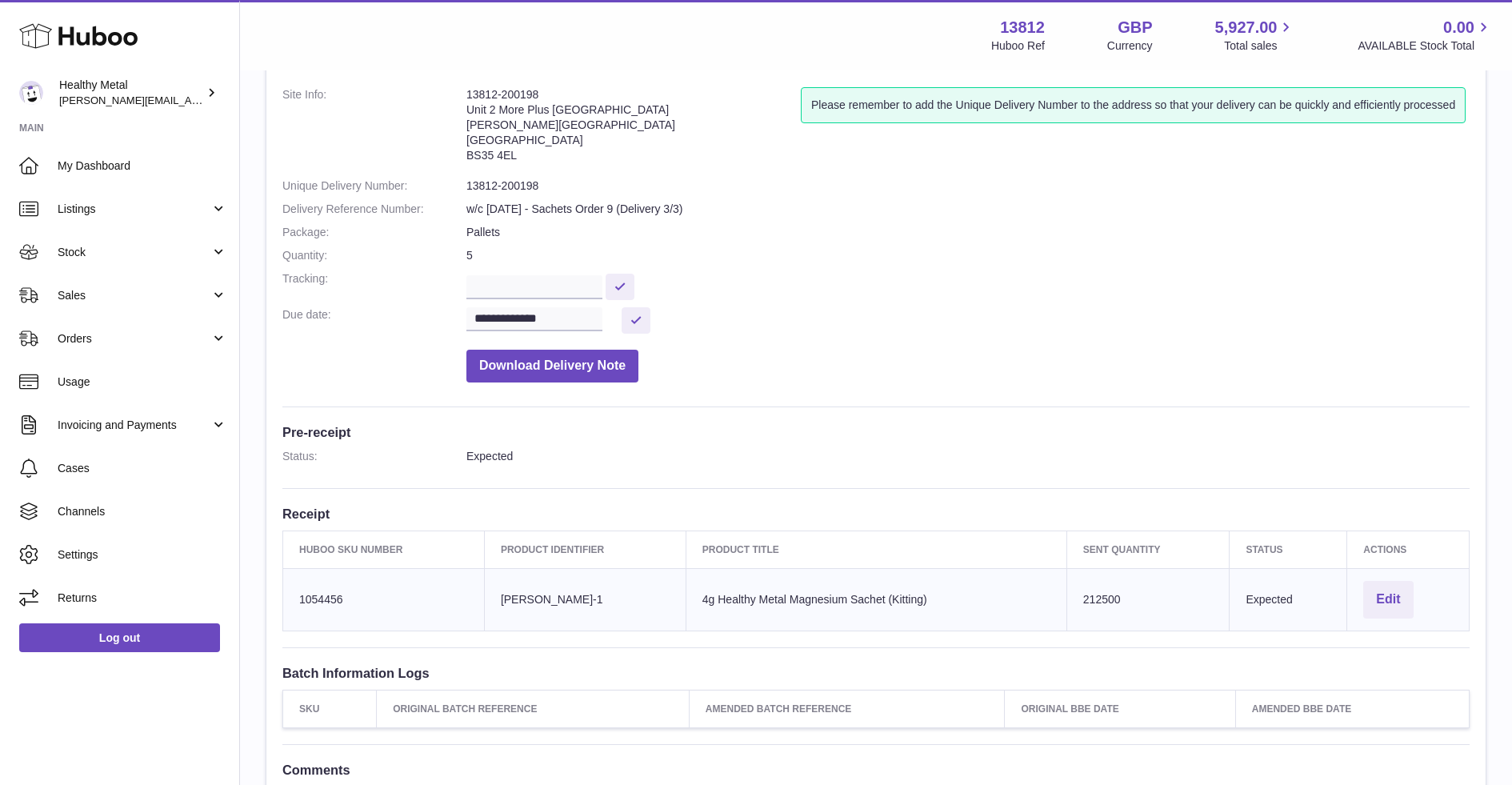
scroll to position [254, 0]
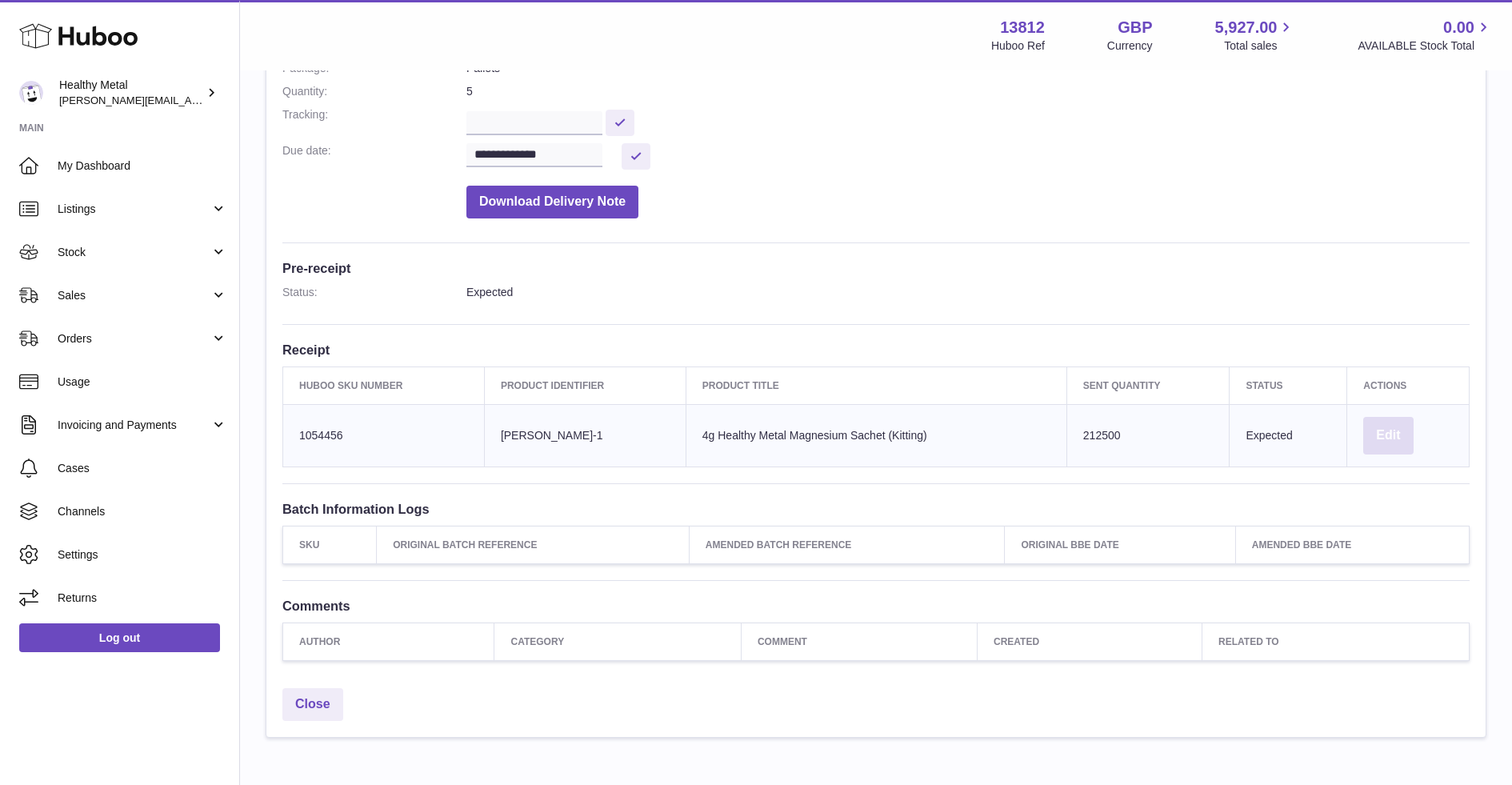
click at [1373, 434] on button "Edit" at bounding box center [1388, 436] width 49 height 38
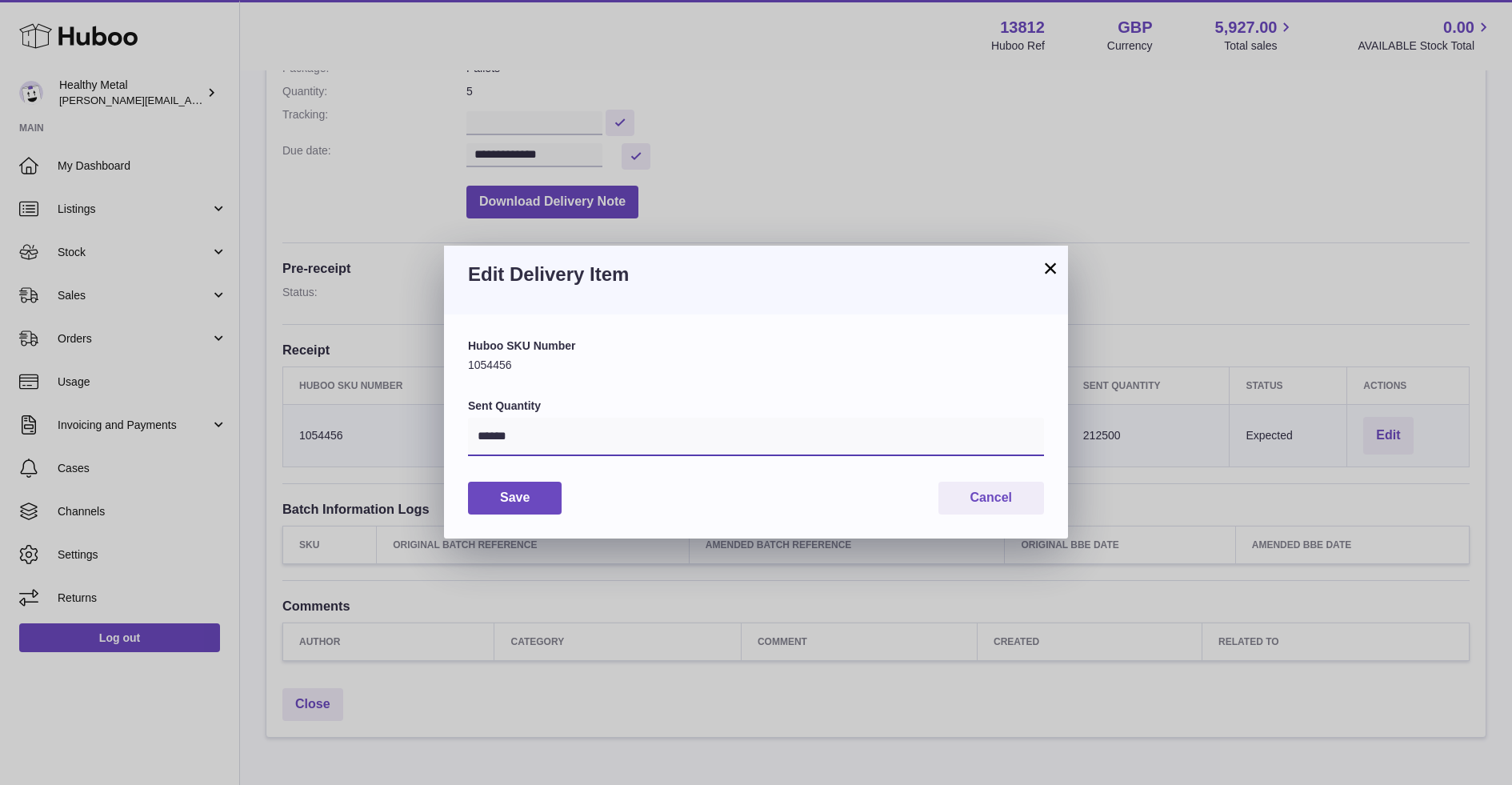
click at [623, 443] on input "******" at bounding box center [756, 437] width 576 height 39
paste input "*"
type input "******"
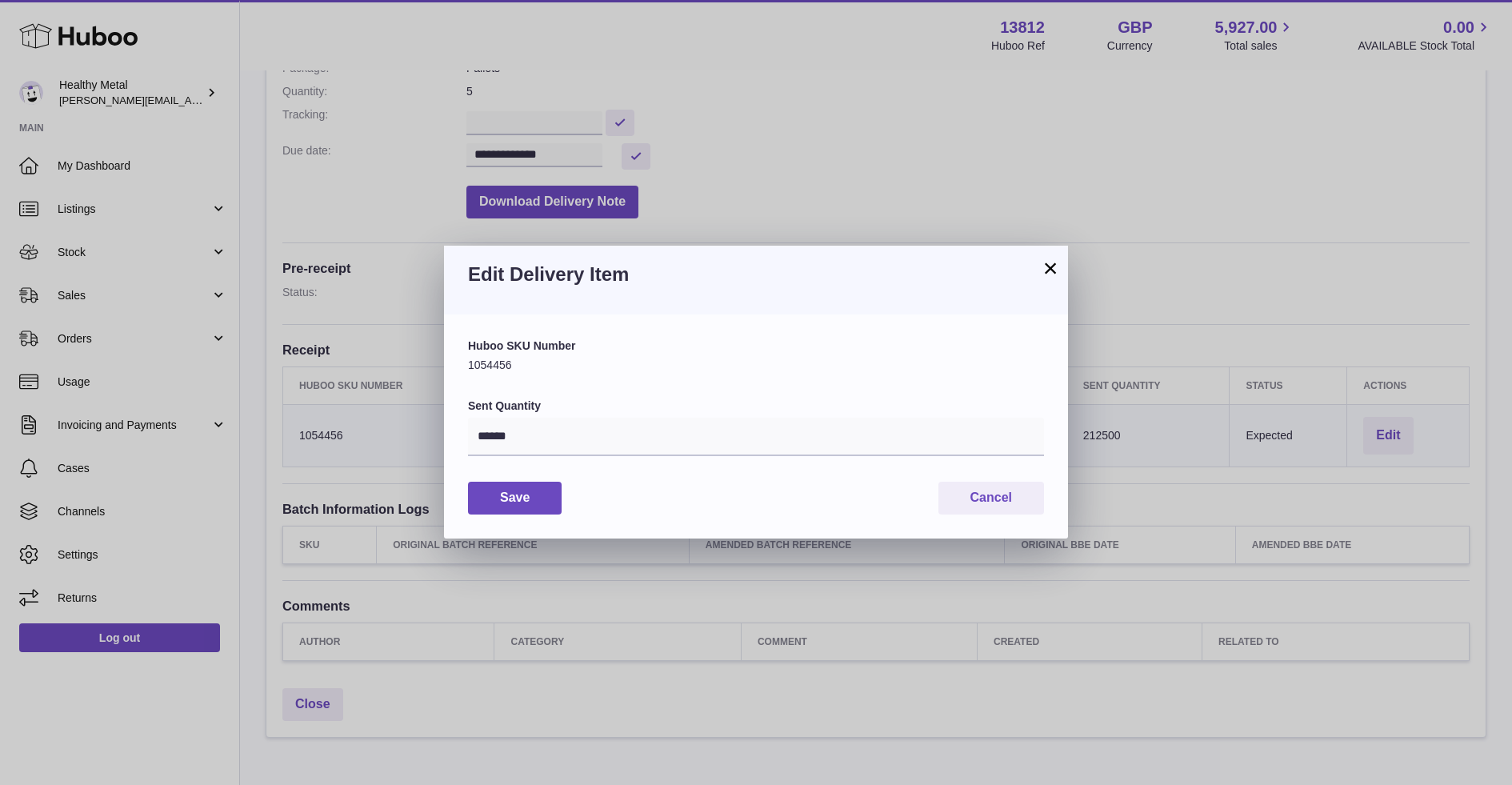
click at [496, 480] on div "Huboo SKU Number 1054456 Sent Quantity ****** Save Cancel" at bounding box center [756, 426] width 576 height 175
click at [498, 513] on button "Save" at bounding box center [515, 498] width 94 height 33
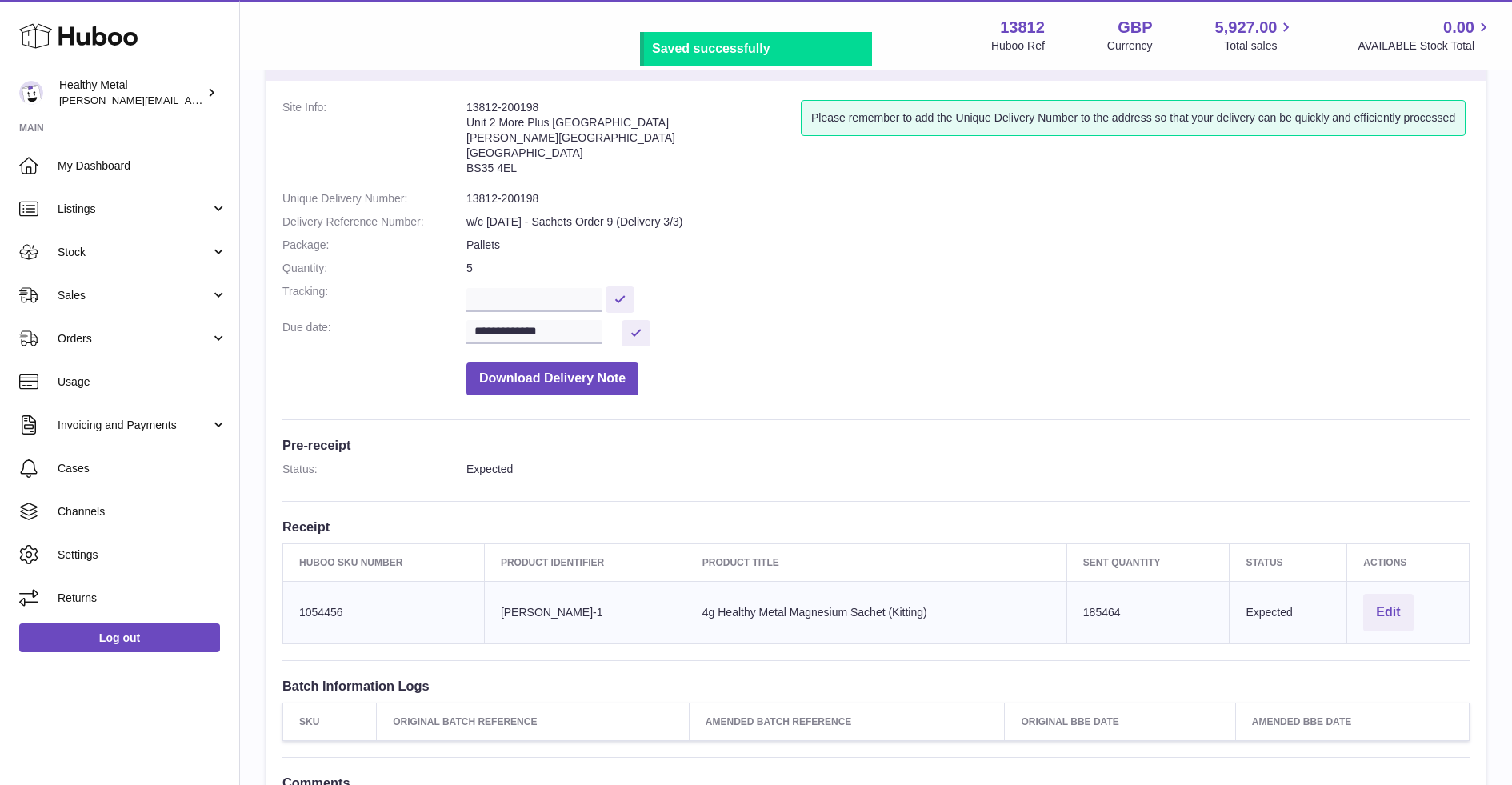
scroll to position [76, 0]
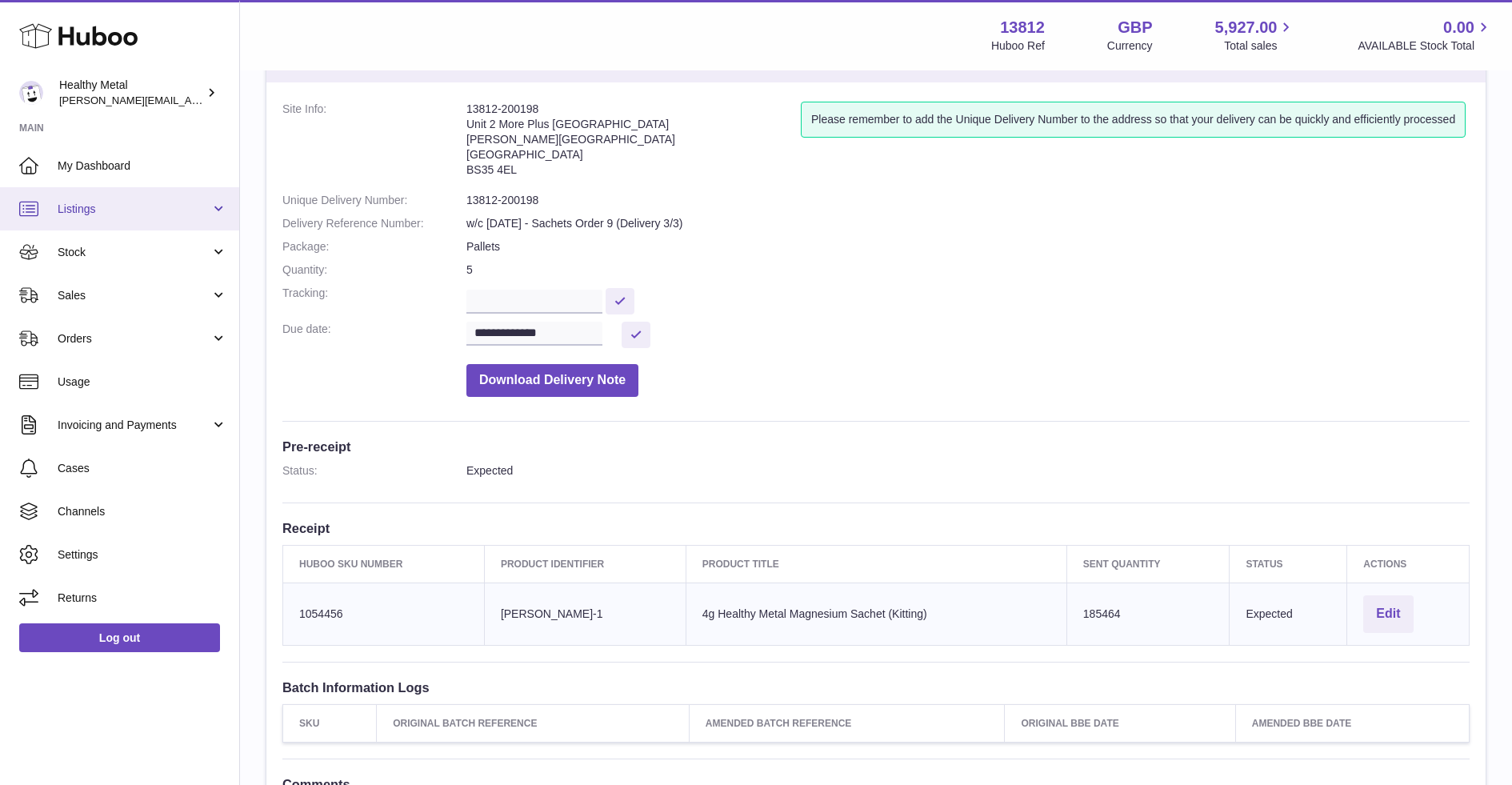
click at [118, 210] on span "Listings" at bounding box center [134, 210] width 153 height 15
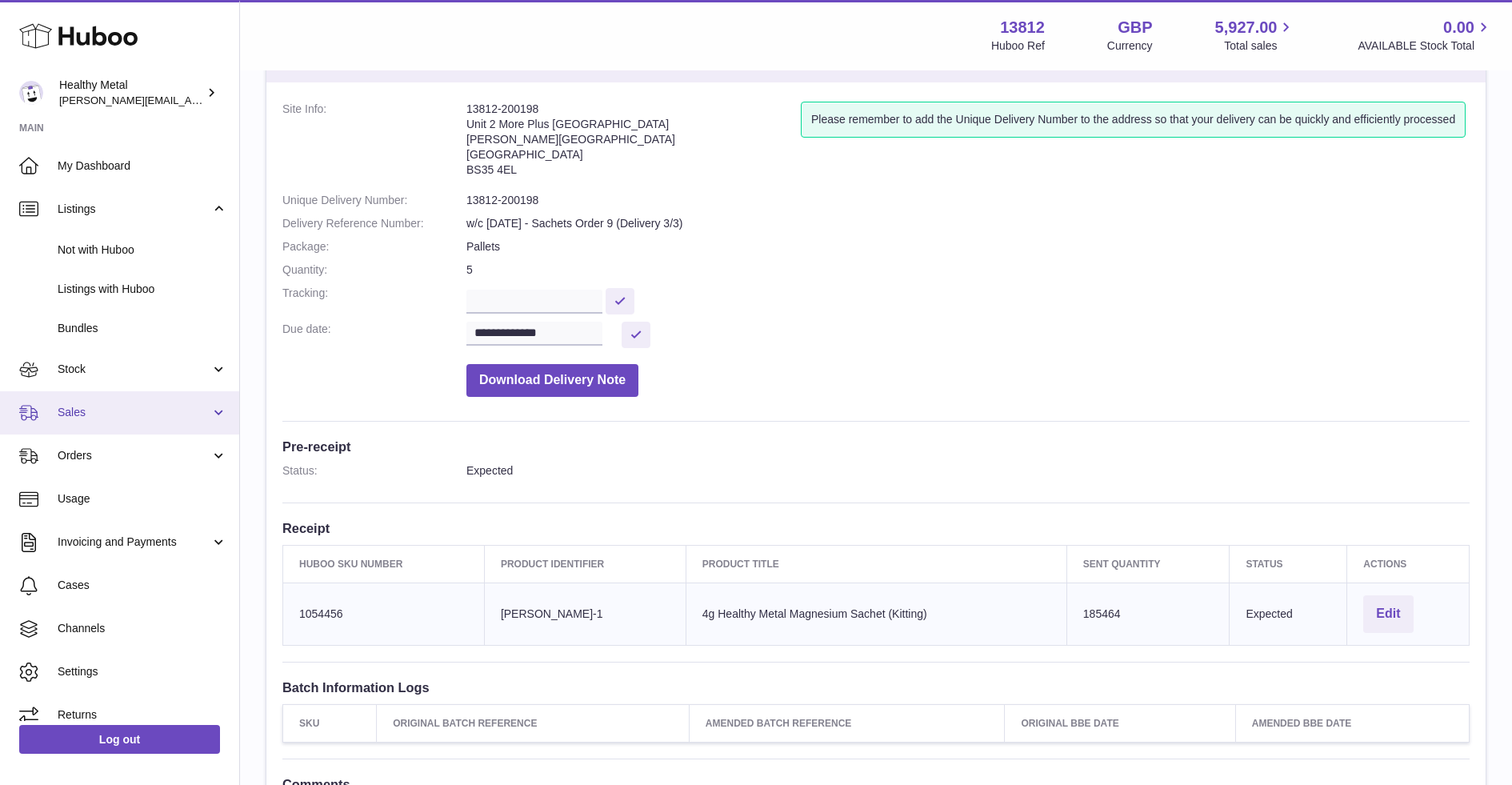
click at [91, 392] on link "Sales" at bounding box center [119, 413] width 239 height 44
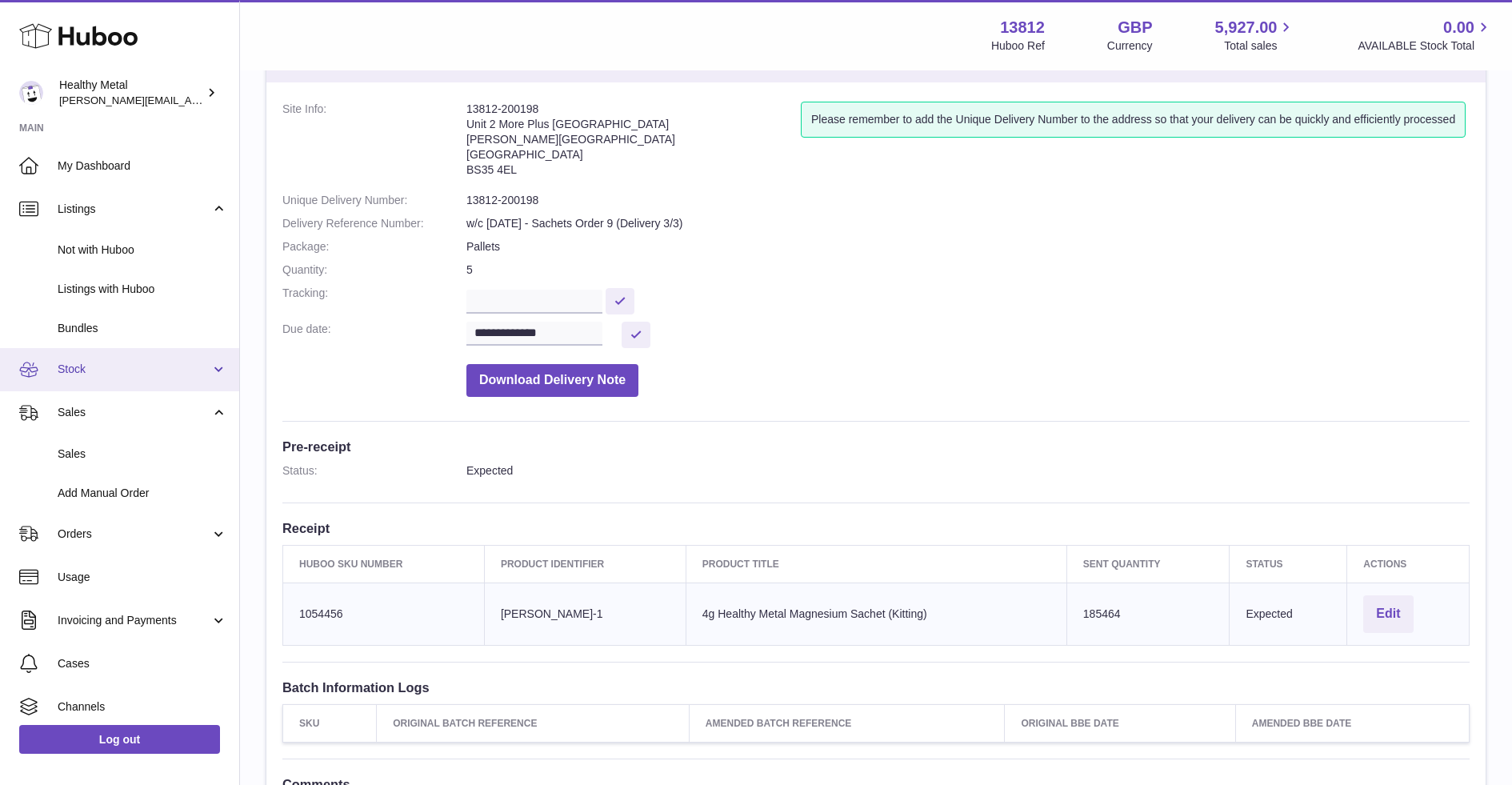
click at [95, 374] on span "Stock" at bounding box center [134, 370] width 153 height 15
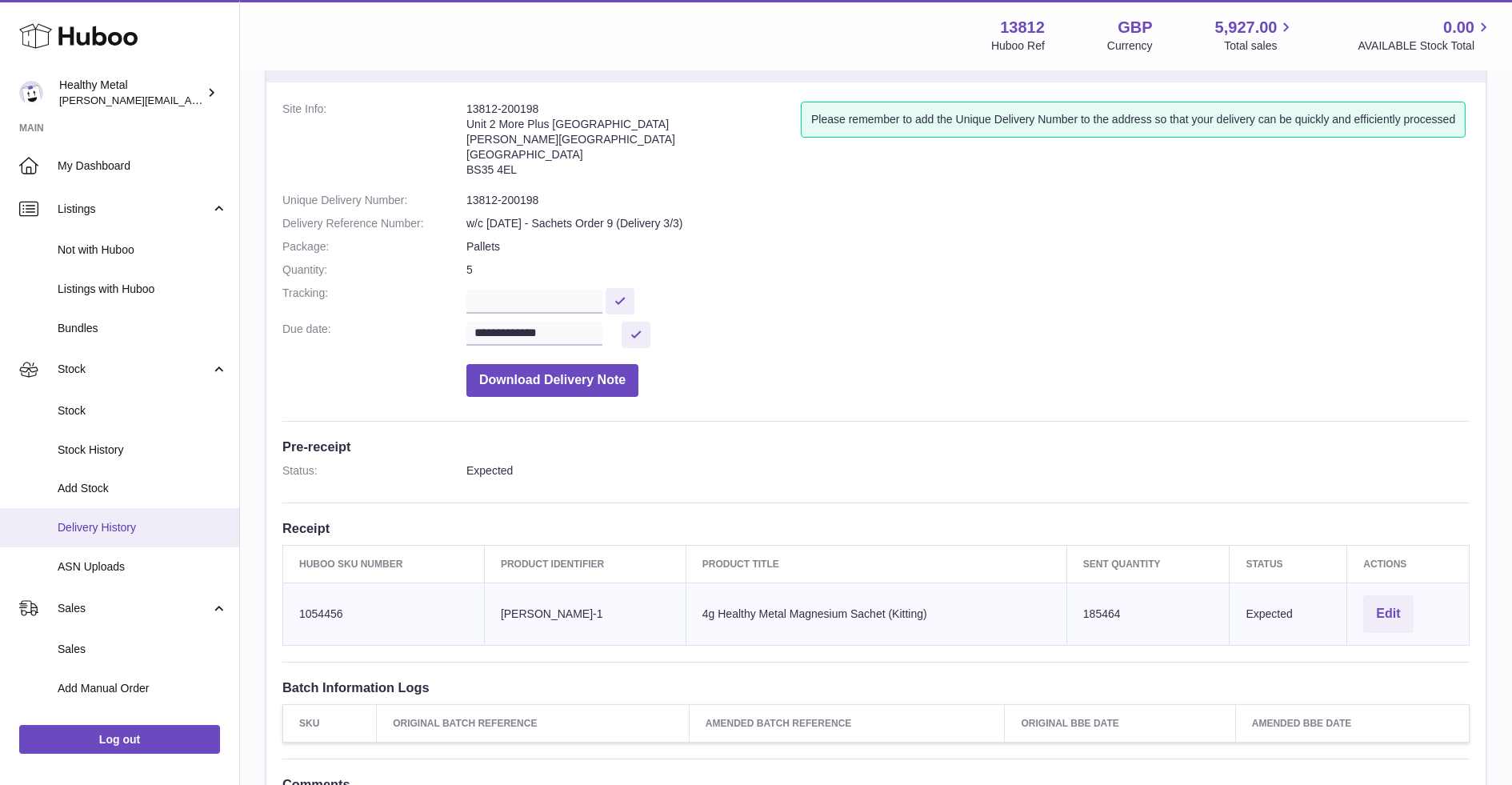
click at [100, 529] on span "Delivery History" at bounding box center [142, 528] width 170 height 15
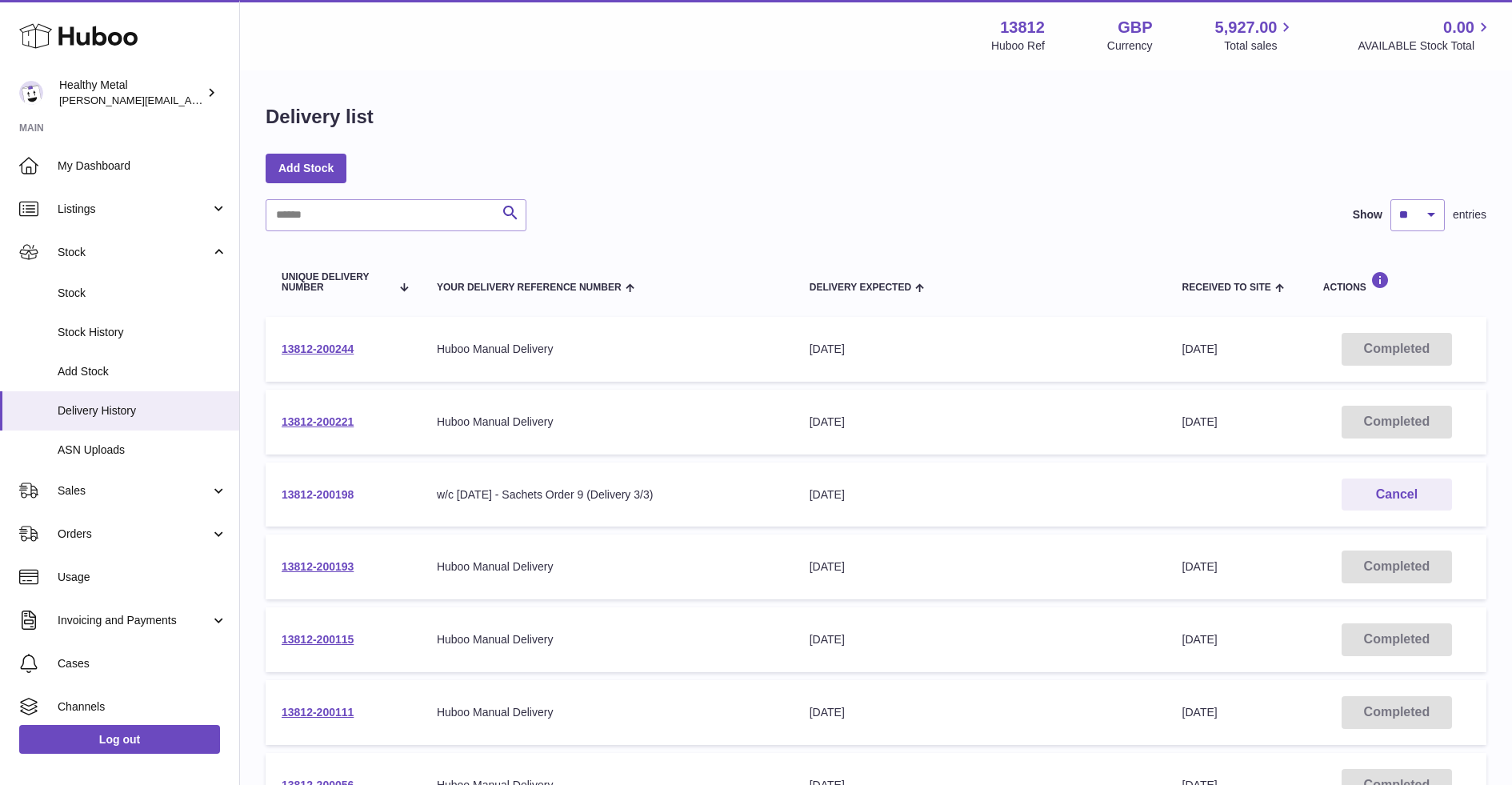
click at [339, 490] on link "13812-200198" at bounding box center [318, 495] width 72 height 13
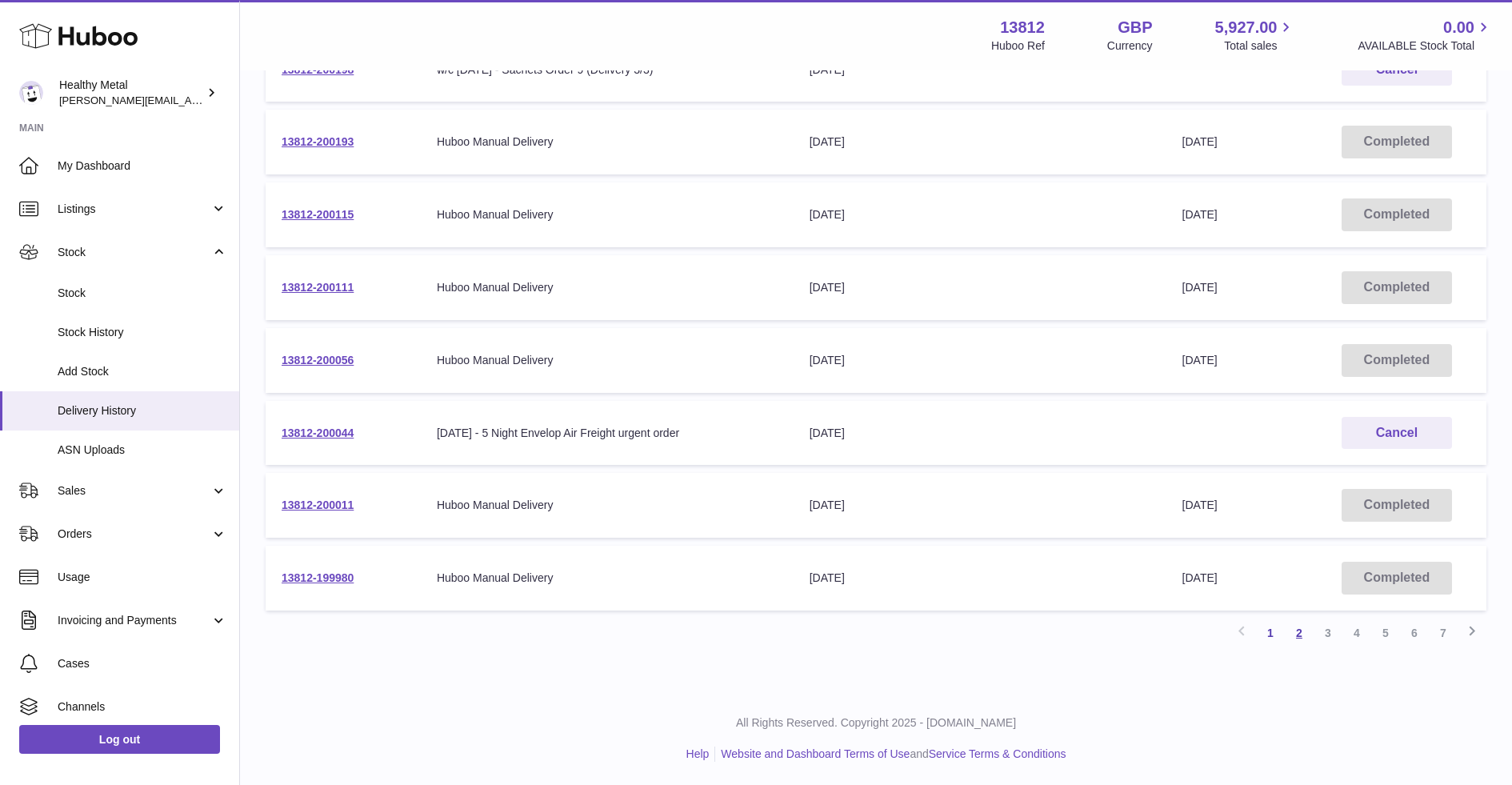
click at [1302, 634] on link "2" at bounding box center [1300, 633] width 28 height 28
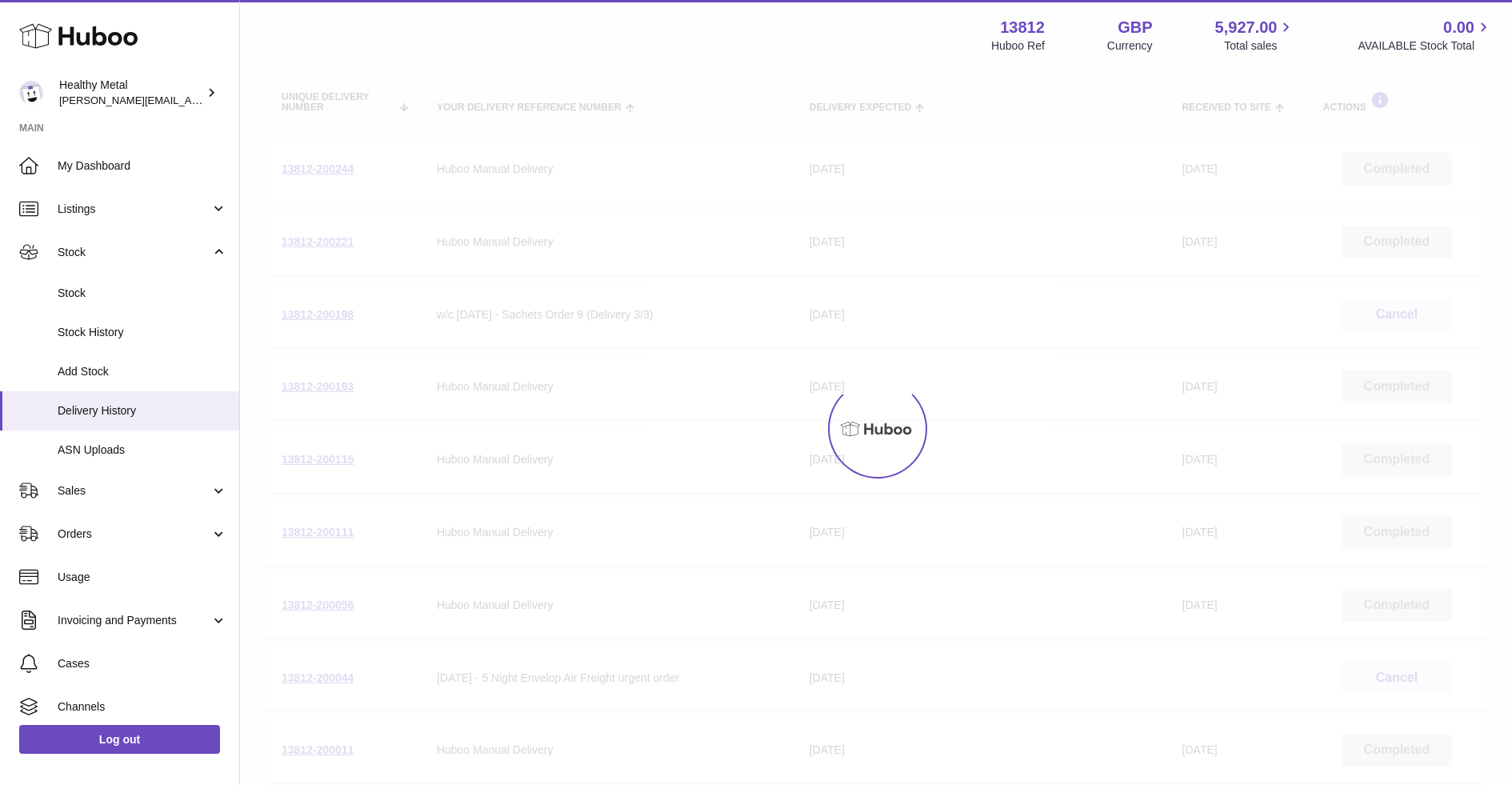
scroll to position [72, 0]
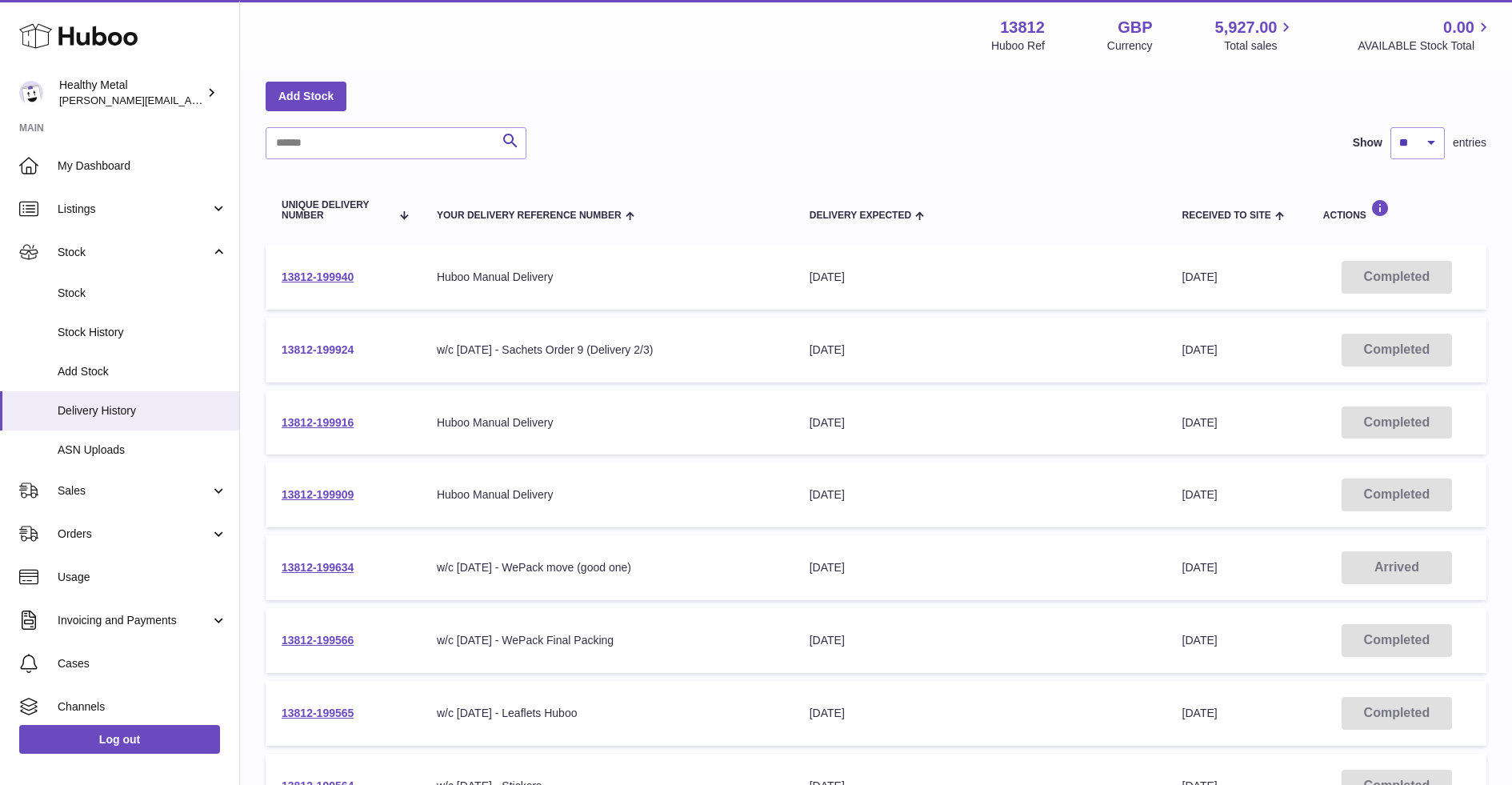
click at [319, 352] on link "13812-199924" at bounding box center [318, 350] width 72 height 13
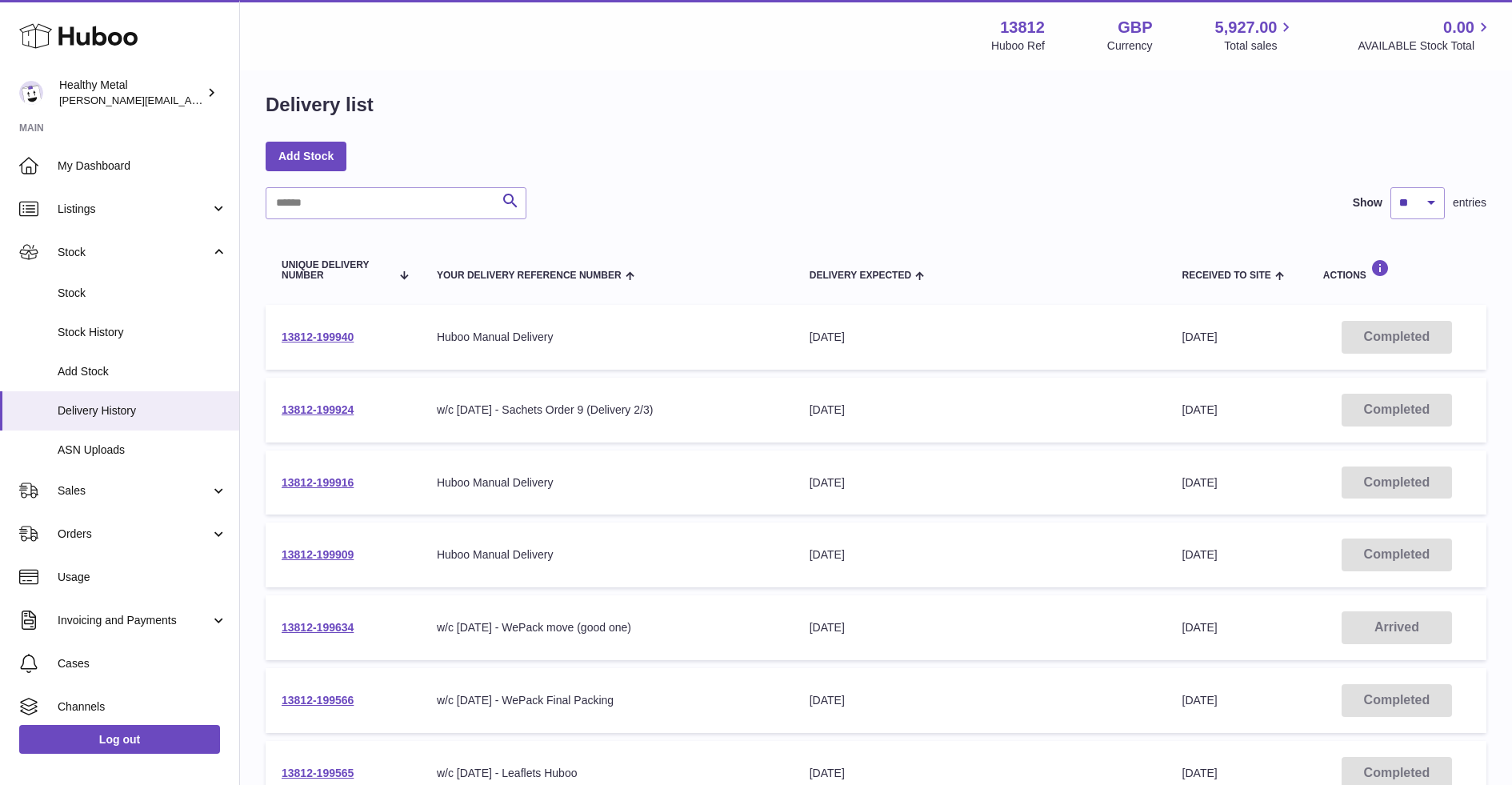
scroll to position [0, 0]
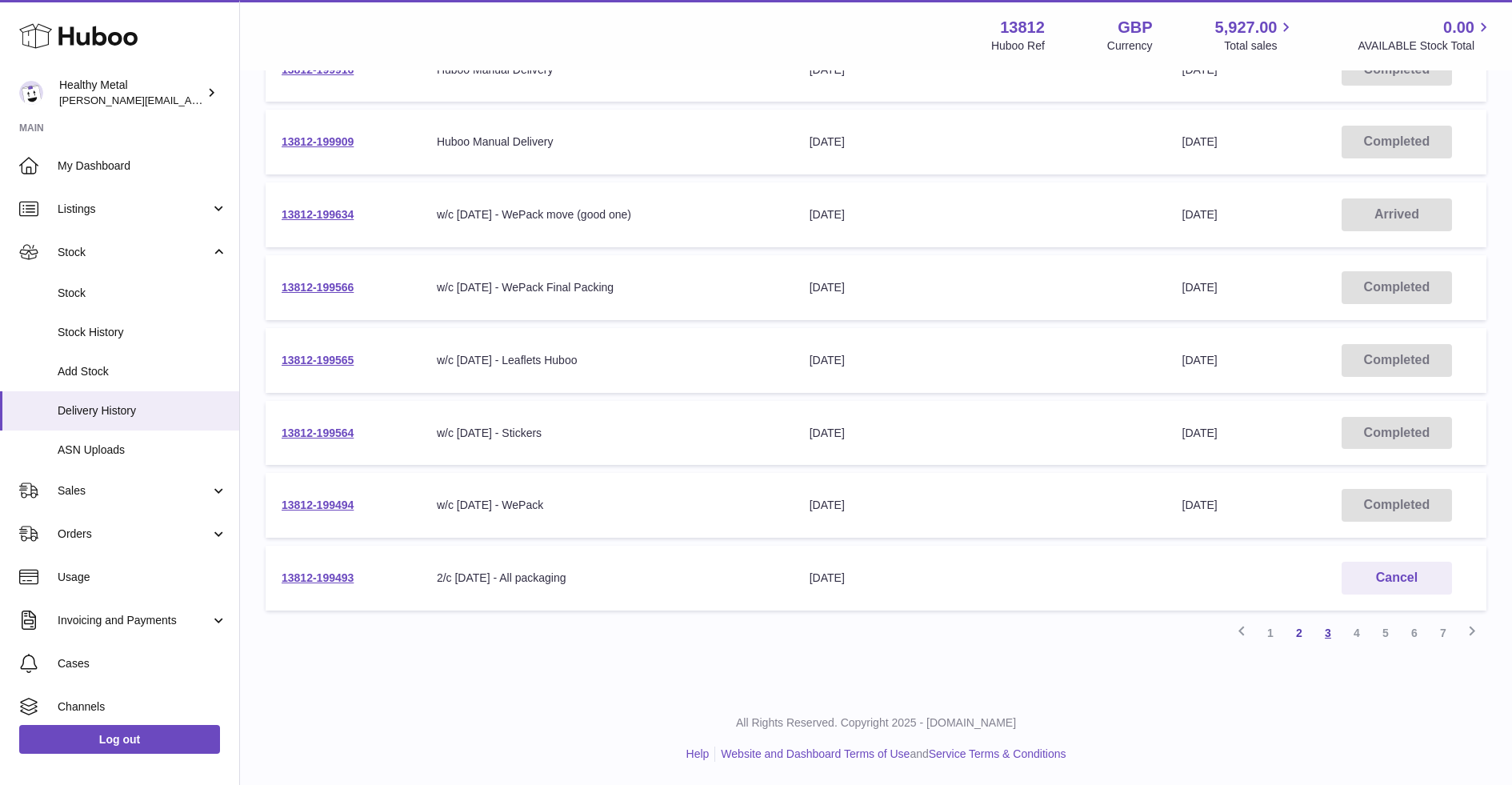
click at [1323, 629] on link "3" at bounding box center [1328, 633] width 28 height 28
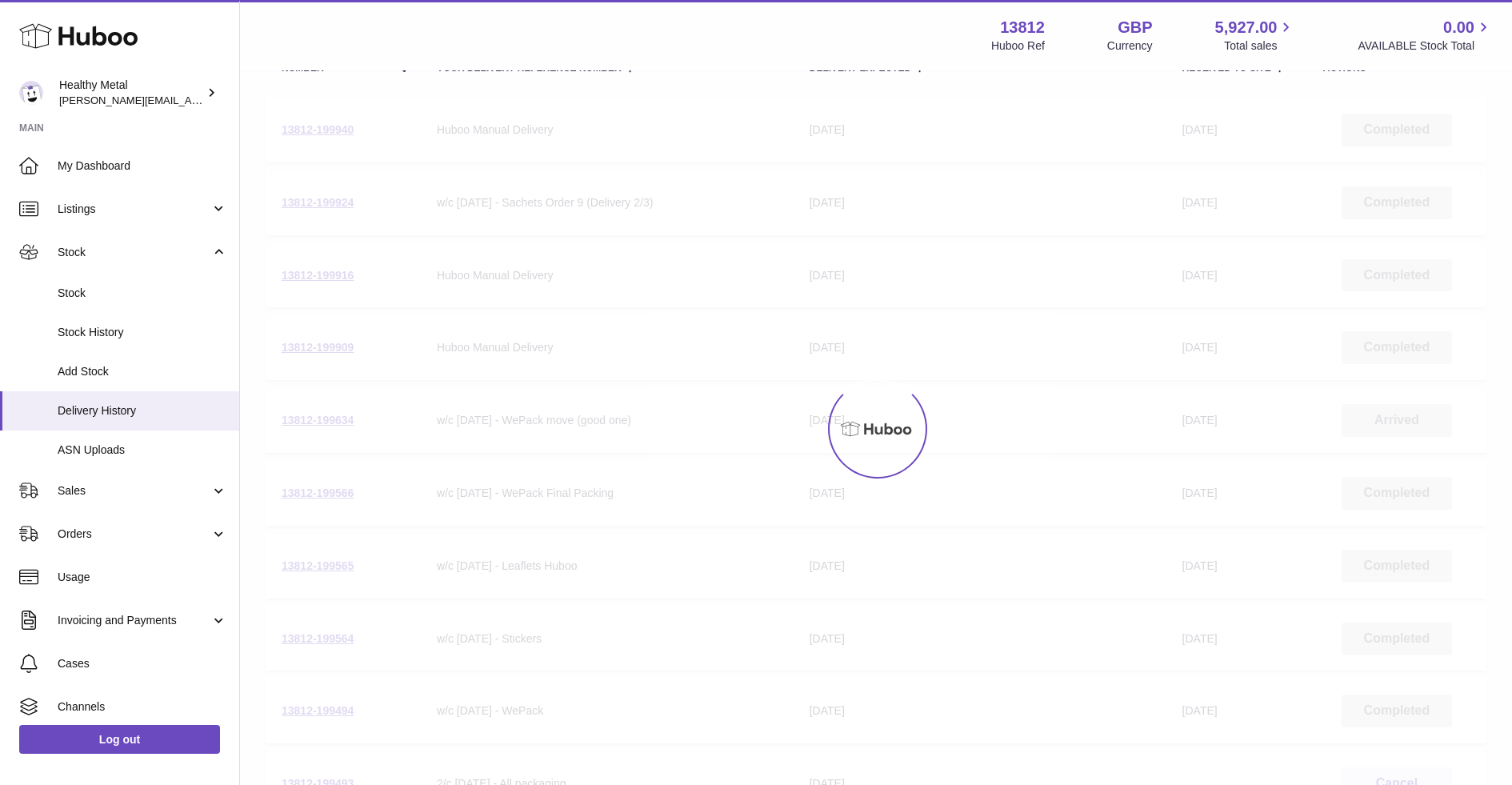
scroll to position [72, 0]
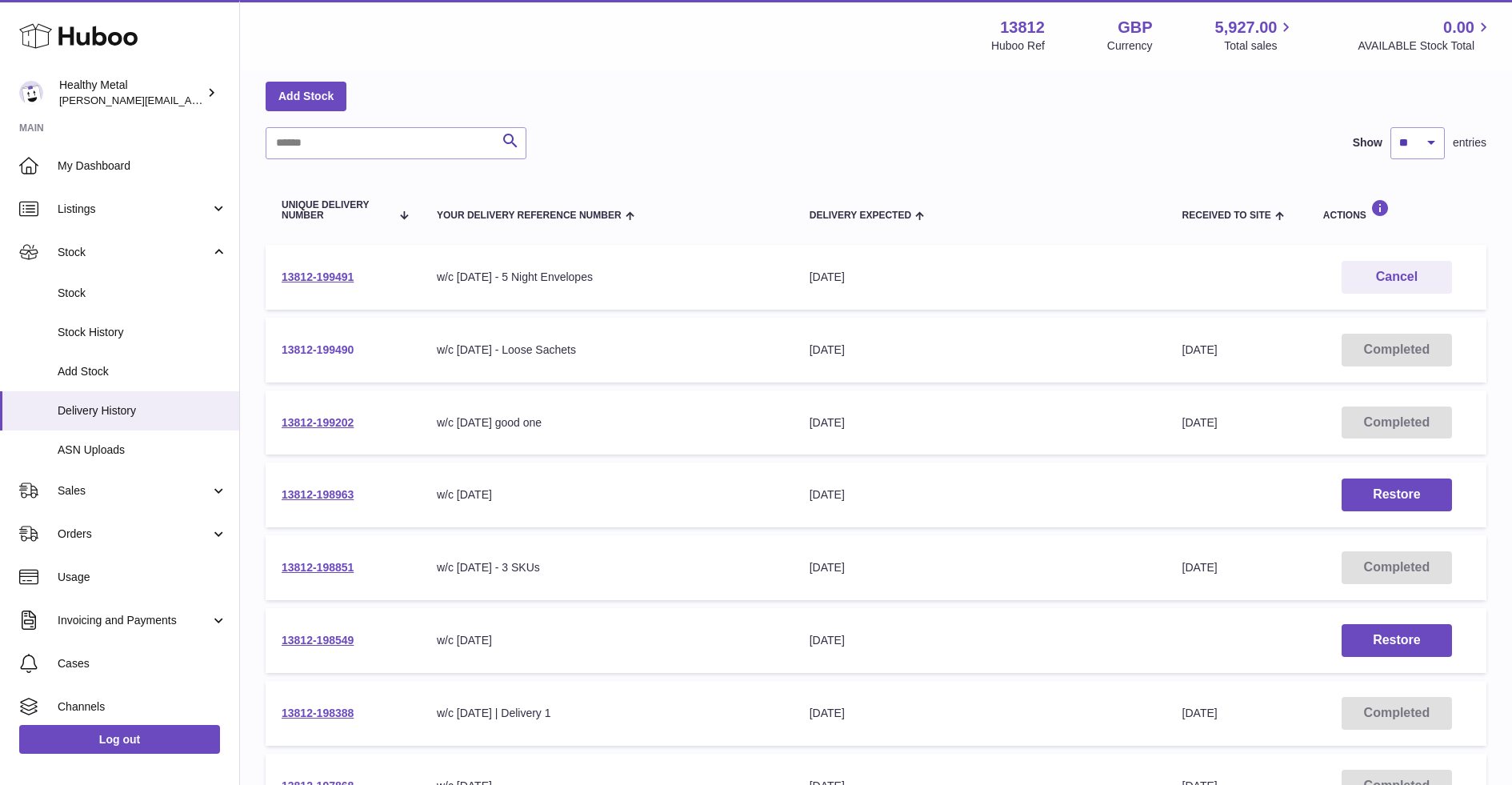
click at [340, 349] on link "13812-199490" at bounding box center [318, 350] width 72 height 13
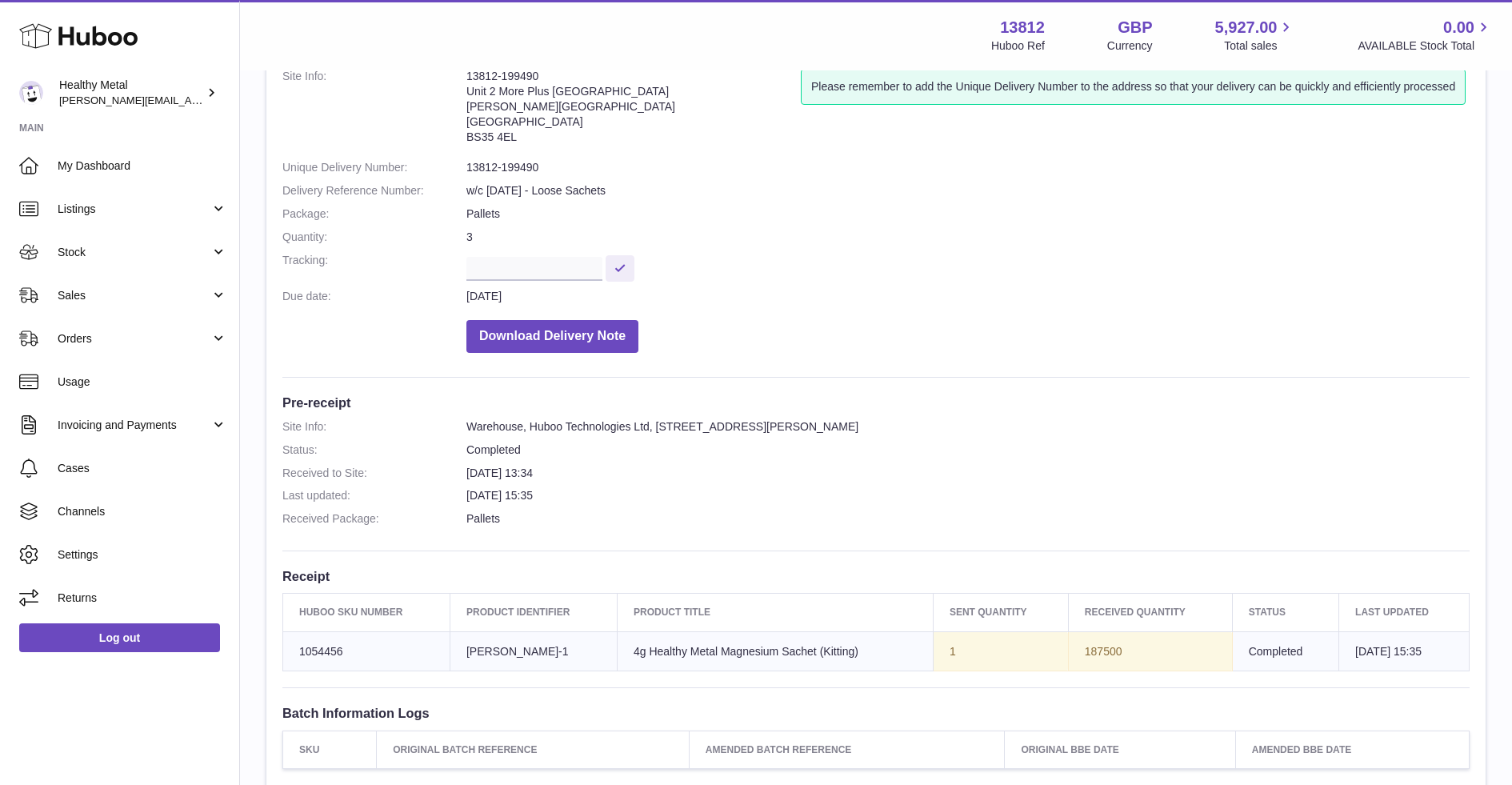
scroll to position [110, 0]
